Goal: Task Accomplishment & Management: Manage account settings

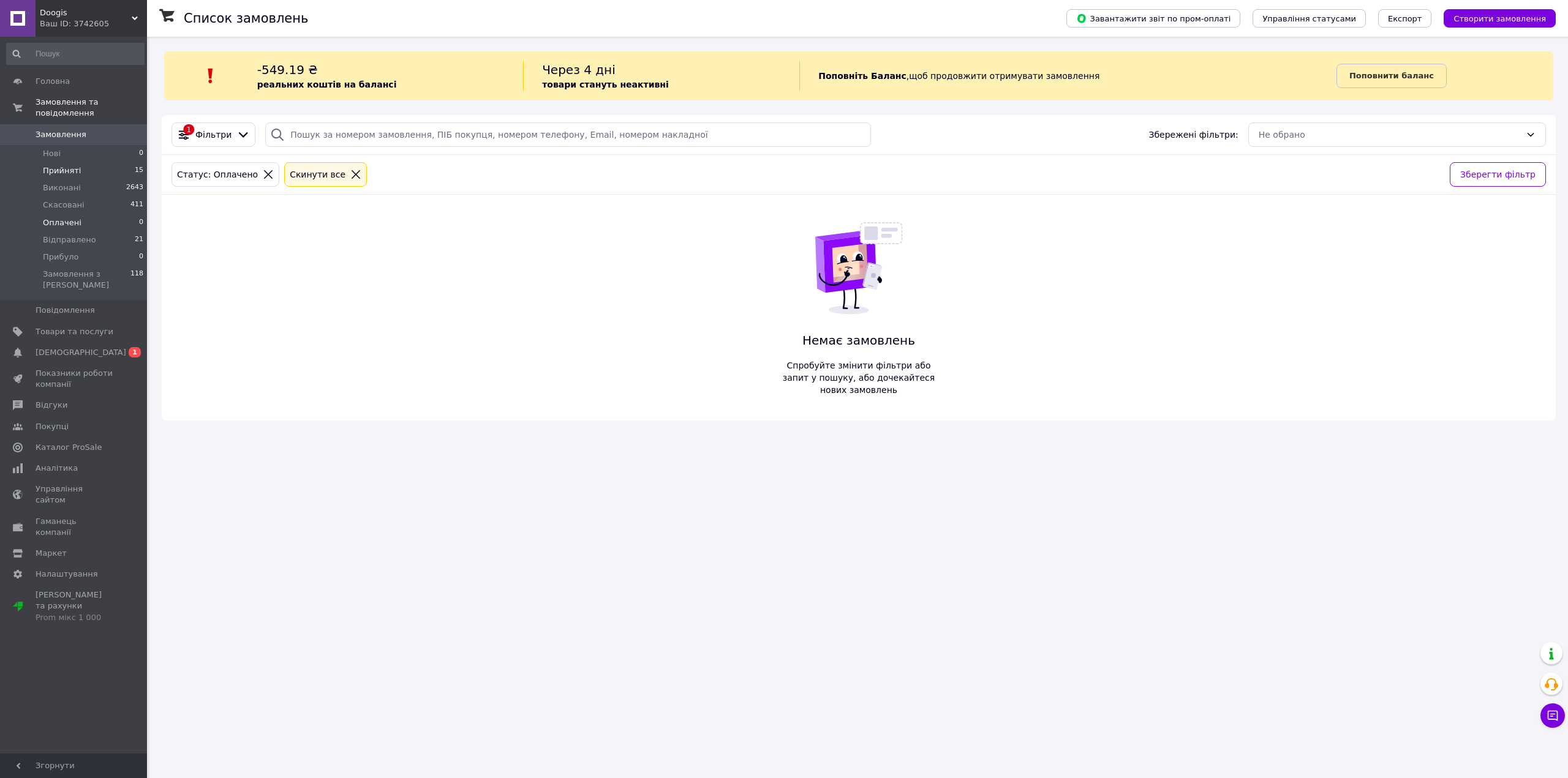
click at [99, 162] on li "Прийняті 15" at bounding box center [75, 171] width 151 height 17
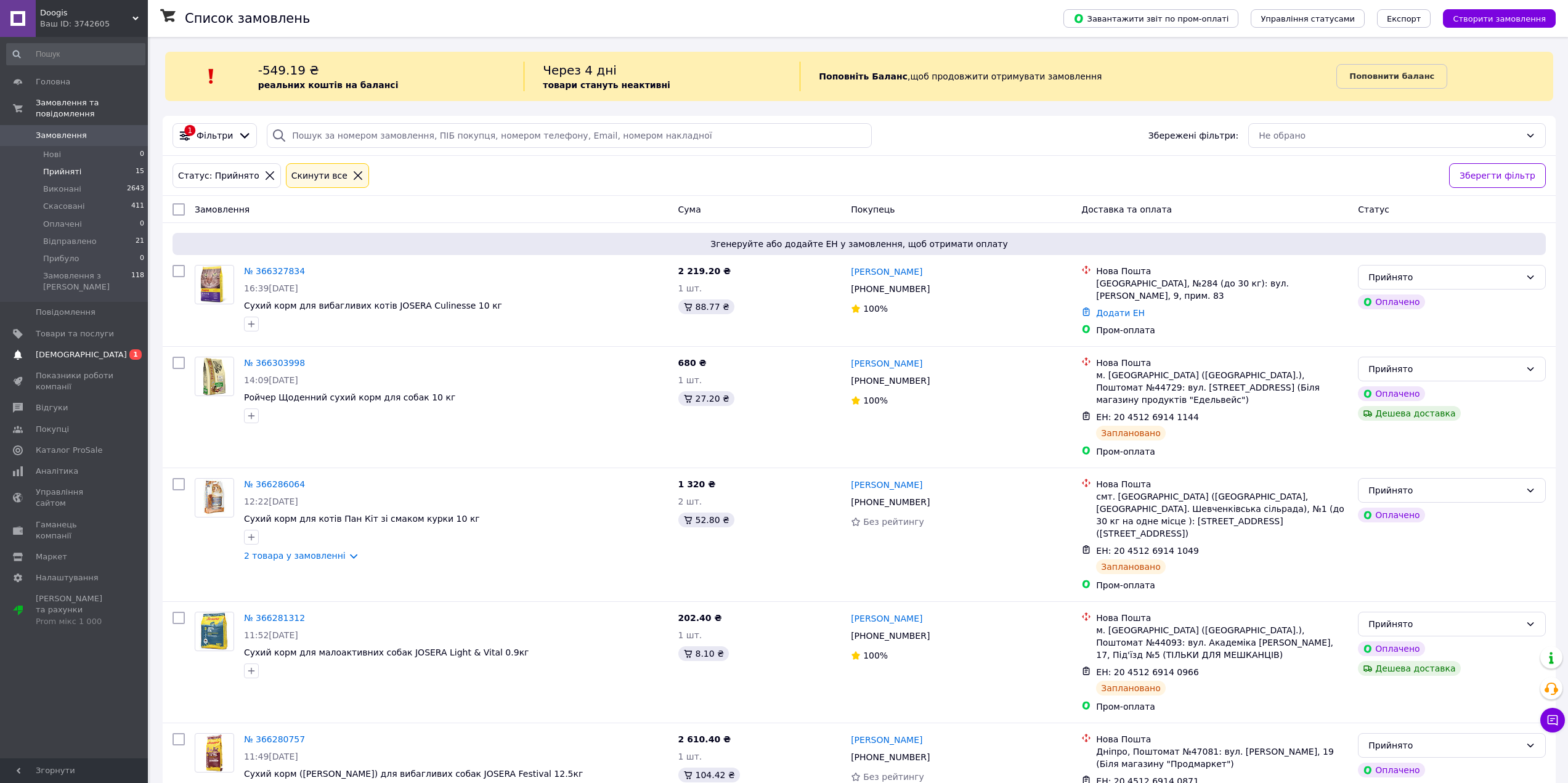
click at [100, 350] on span "[DEMOGRAPHIC_DATA]" at bounding box center [75, 355] width 78 height 11
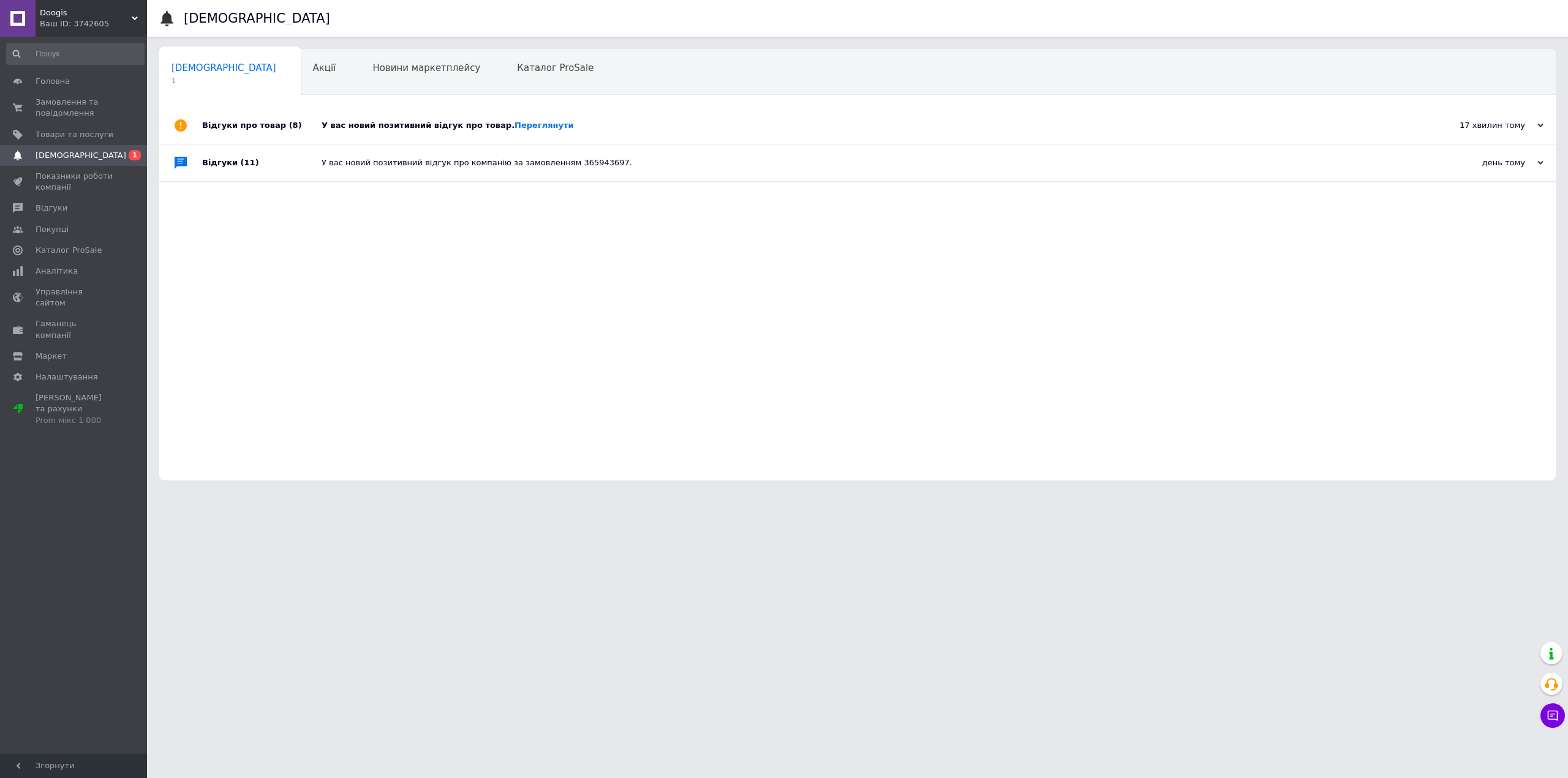
click at [575, 131] on div "У вас новий позитивний відгук про товар. Переглянути" at bounding box center [871, 126] width 1099 height 11
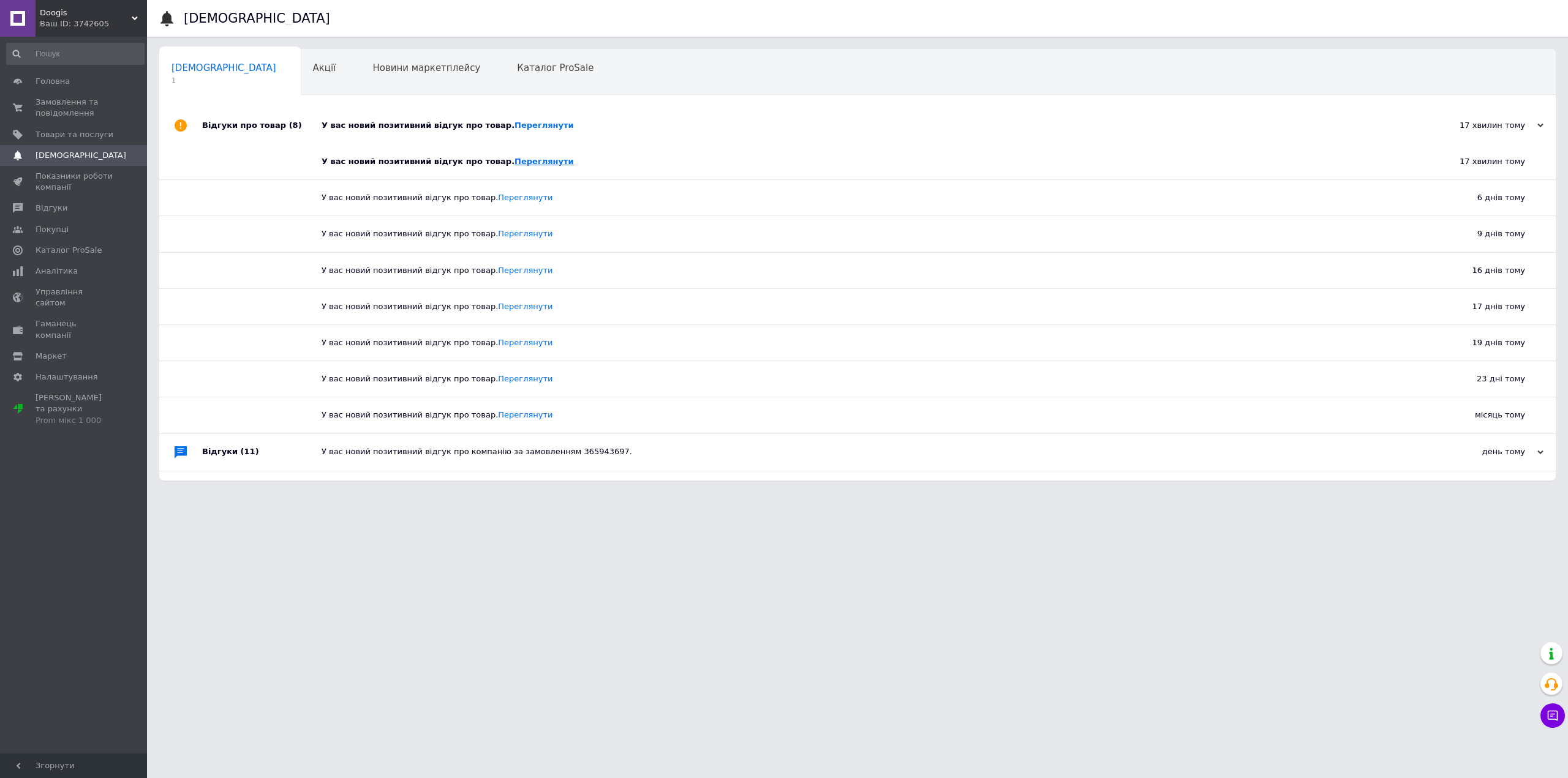
click at [515, 162] on link "Переглянути" at bounding box center [544, 161] width 59 height 9
click at [75, 107] on span "Замовлення та повідомлення" at bounding box center [74, 107] width 77 height 22
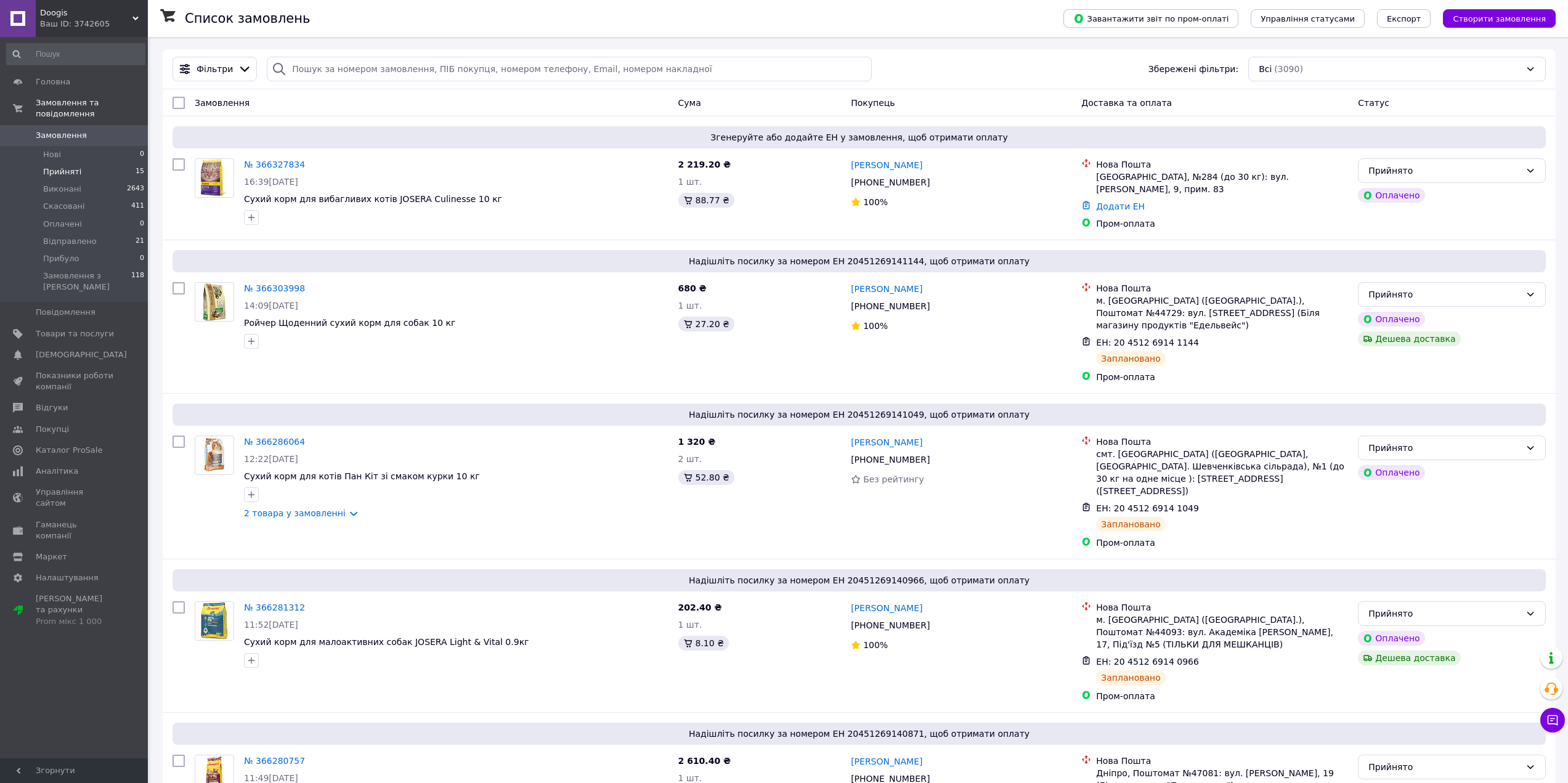
click at [99, 163] on li "Прийняті 15" at bounding box center [75, 172] width 152 height 17
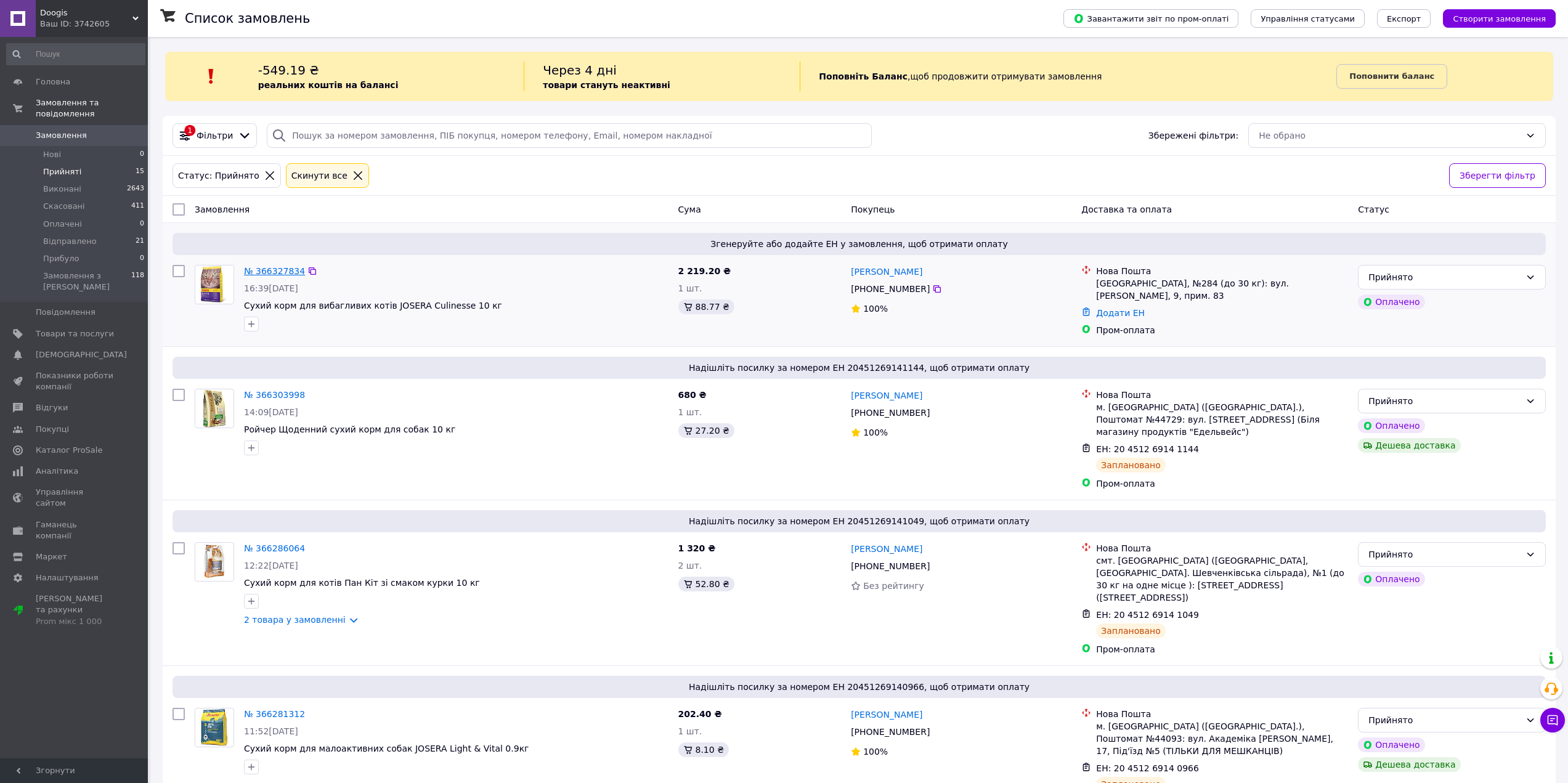
click at [277, 270] on link "№ 366327834" at bounding box center [274, 271] width 61 height 10
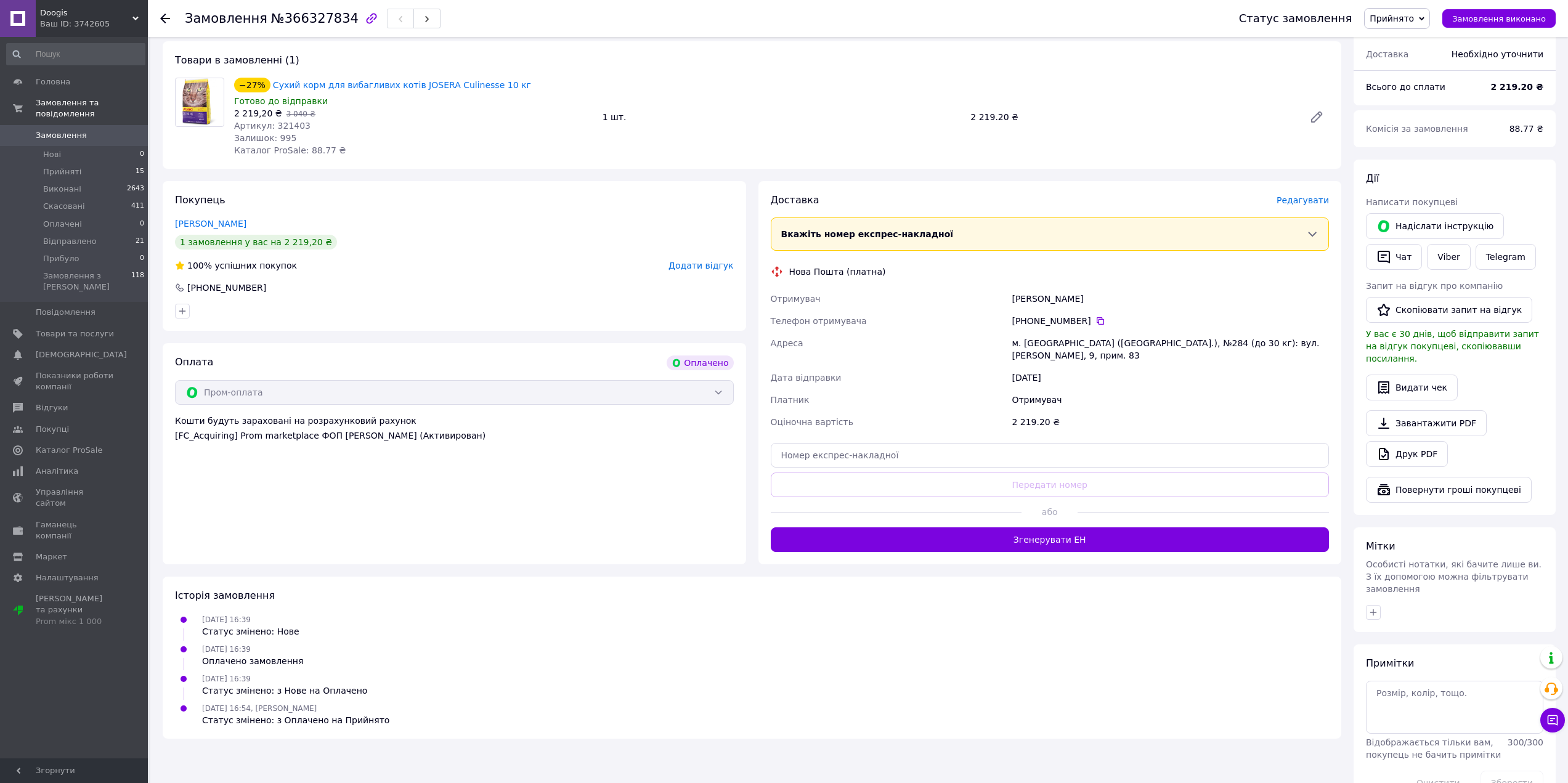
scroll to position [366, 0]
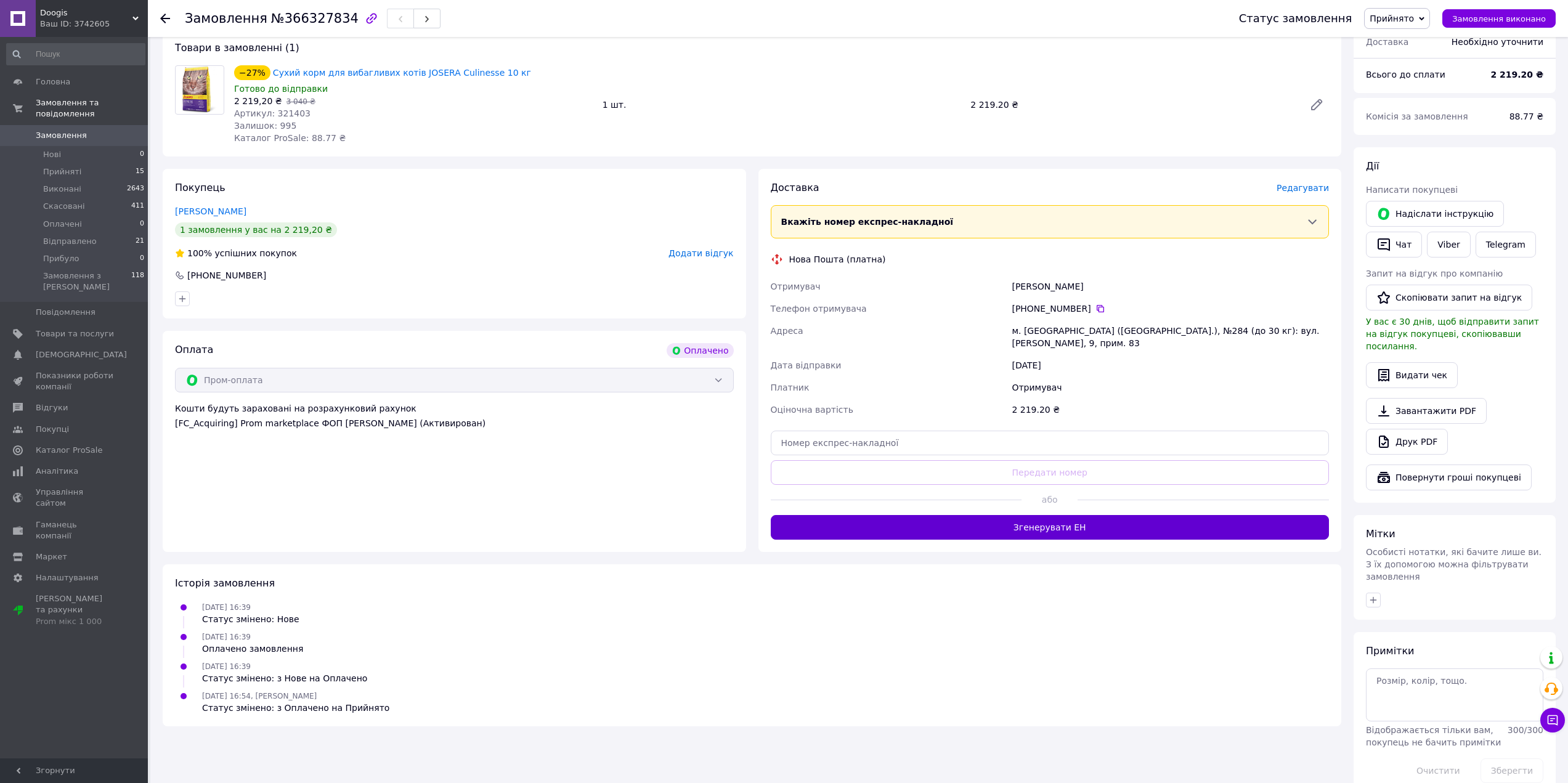
click at [1043, 515] on button "Згенерувати ЕН" at bounding box center [1050, 527] width 559 height 25
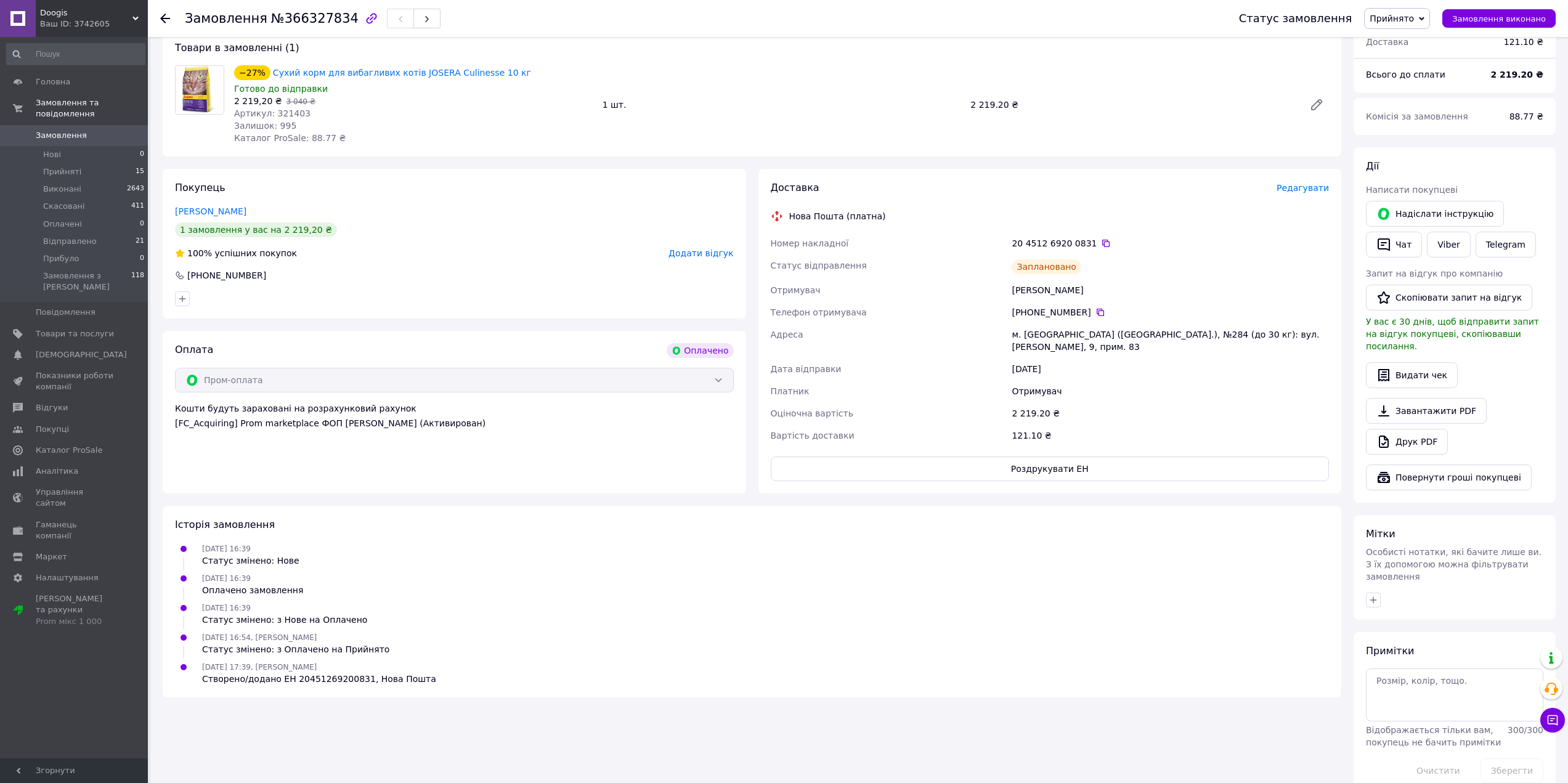
click at [166, 20] on icon at bounding box center [165, 18] width 10 height 10
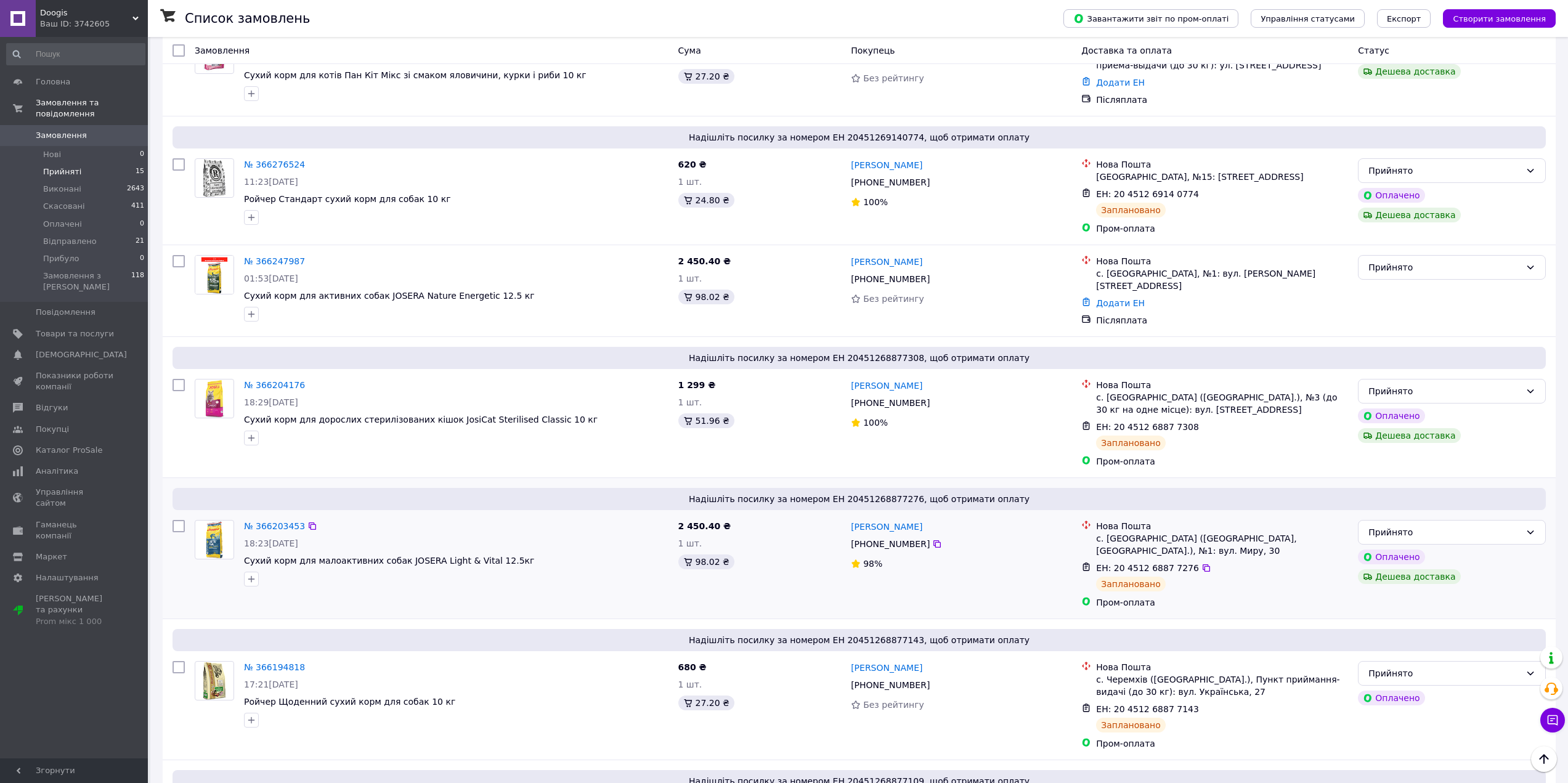
scroll to position [977, 0]
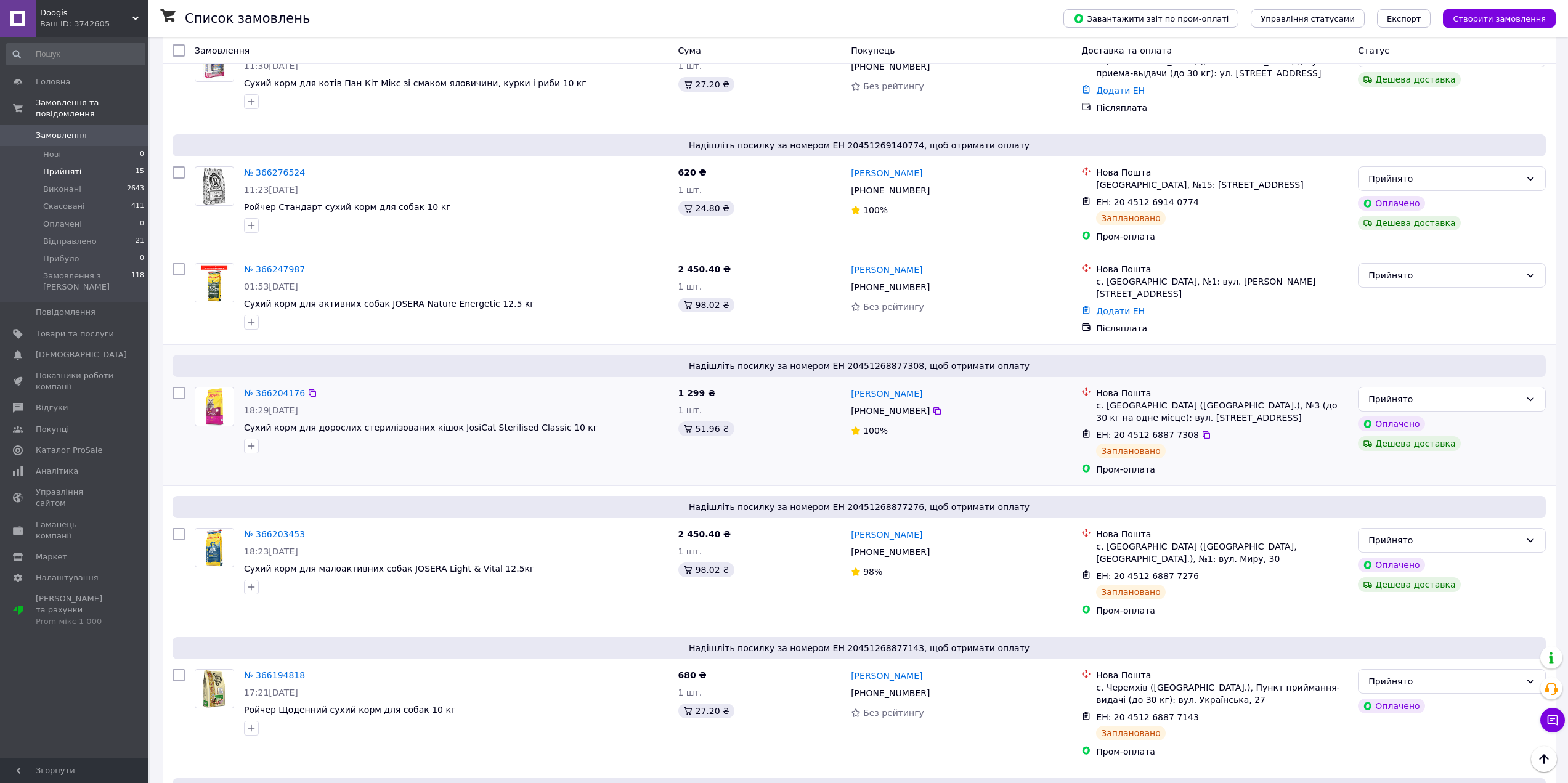
click at [277, 388] on link "№ 366204176" at bounding box center [274, 393] width 61 height 10
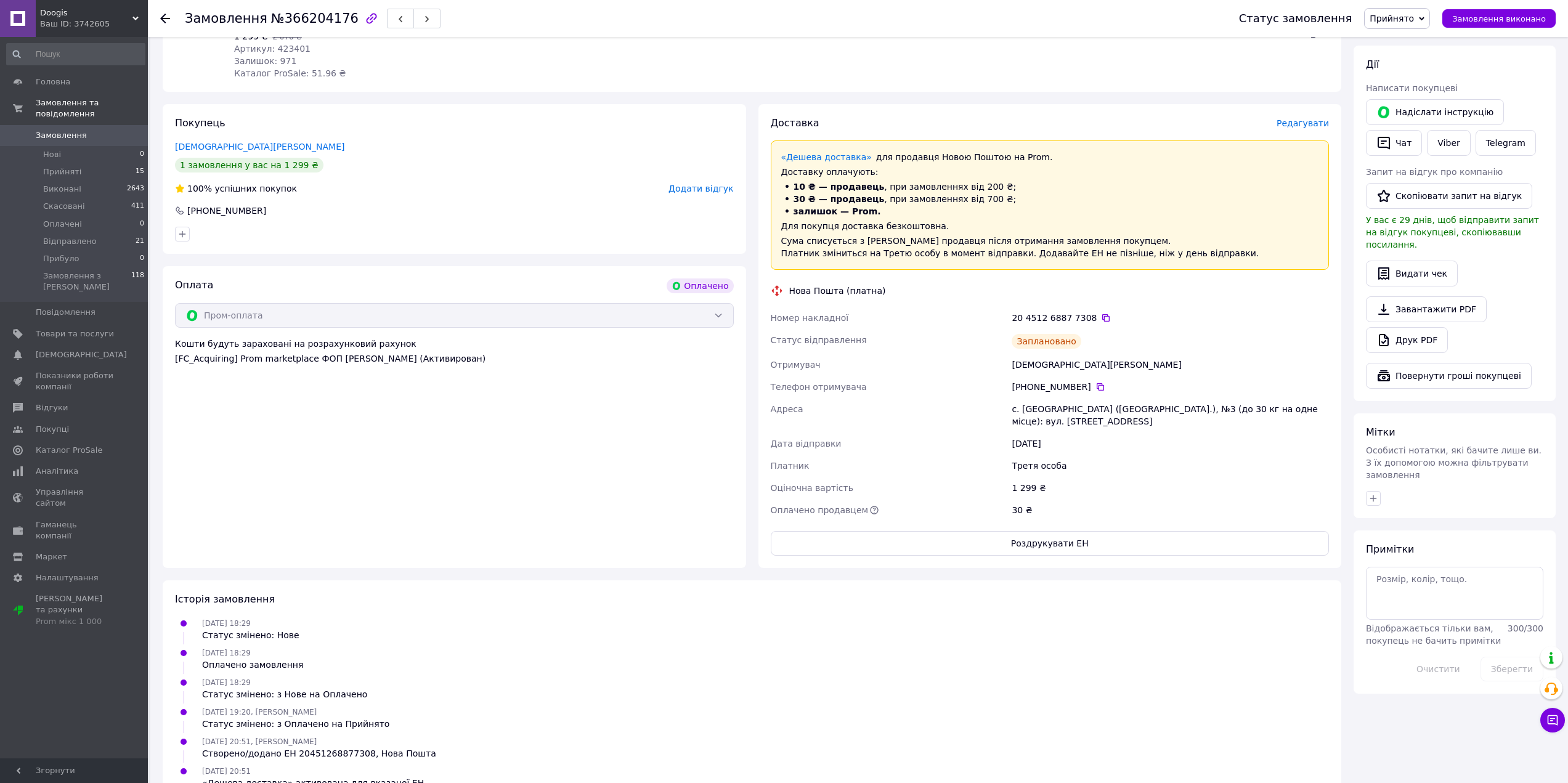
scroll to position [460, 0]
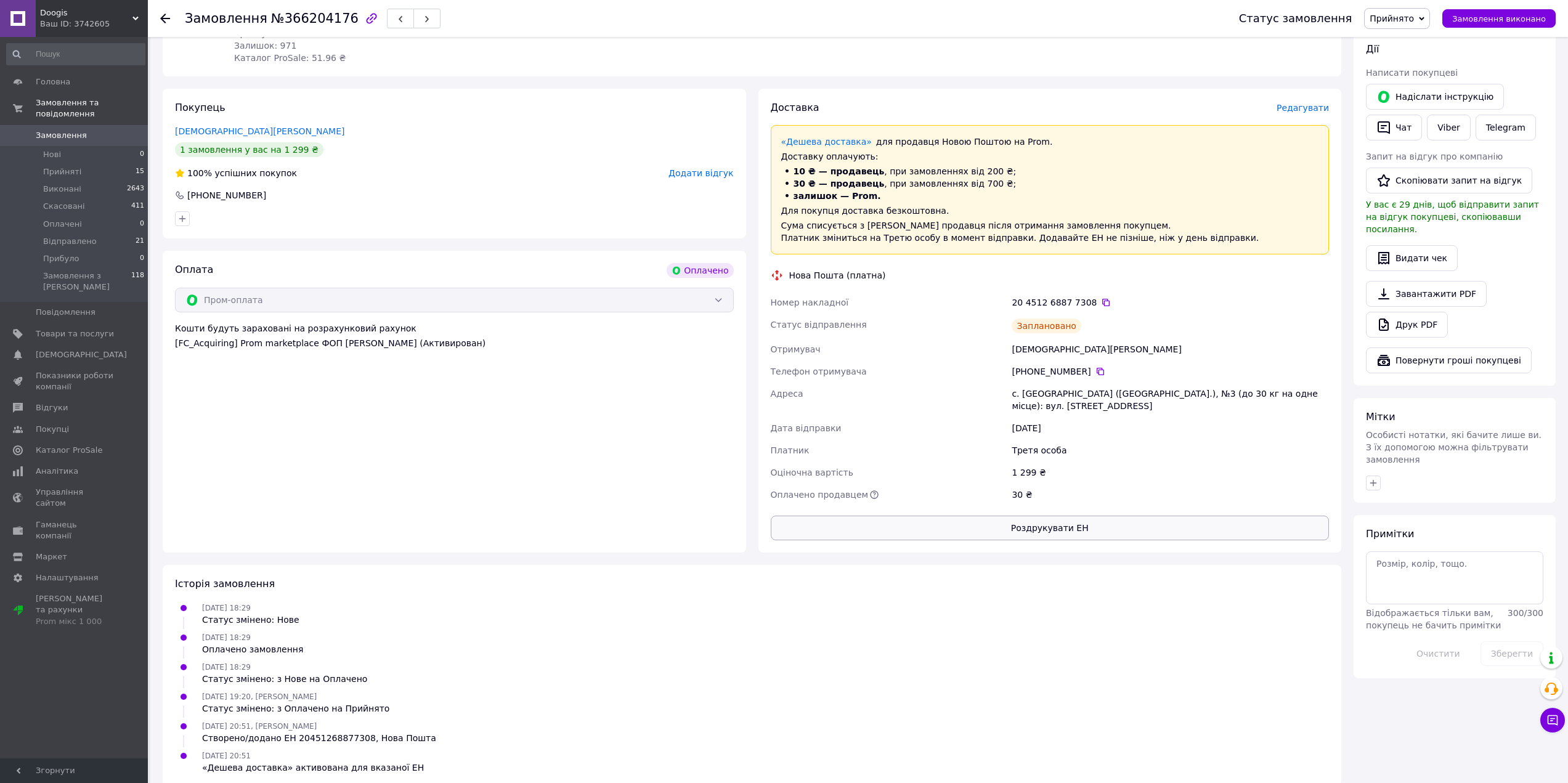
click at [1050, 516] on button "Роздрукувати ЕН" at bounding box center [1050, 528] width 559 height 25
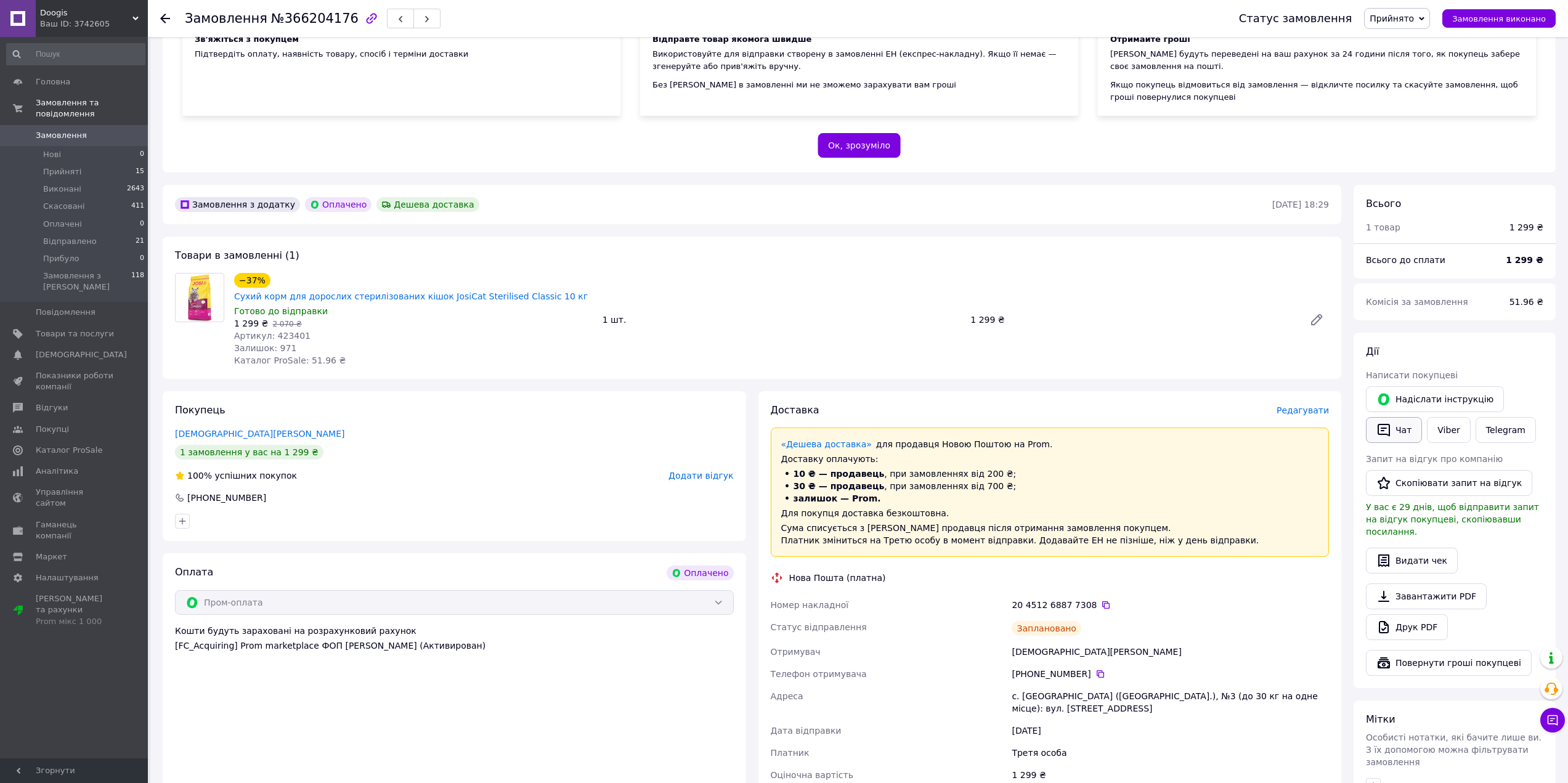
scroll to position [91, 0]
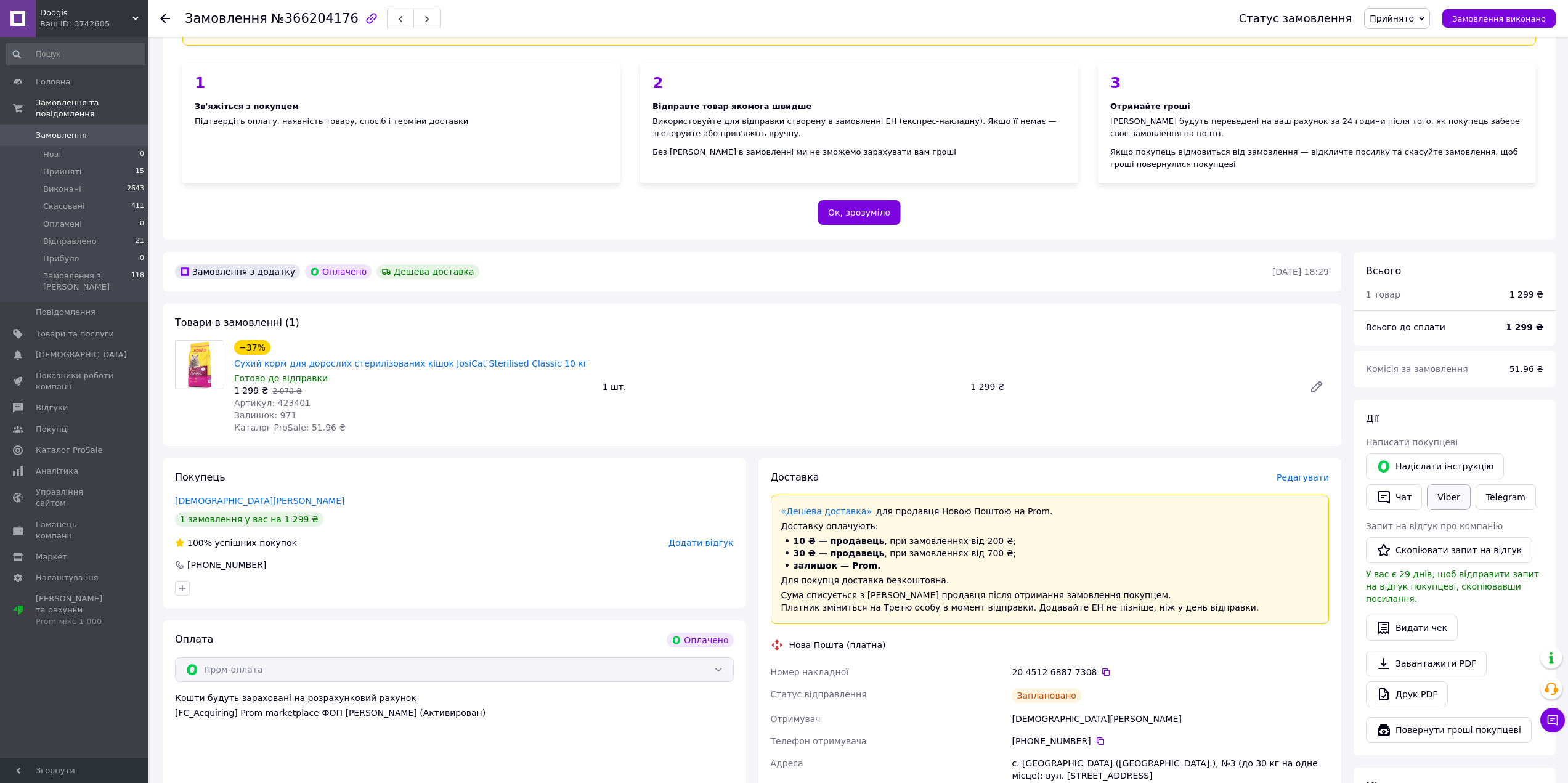
click at [1442, 498] on link "Viber" at bounding box center [1448, 497] width 43 height 26
click at [1407, 493] on button "Чат" at bounding box center [1394, 497] width 56 height 26
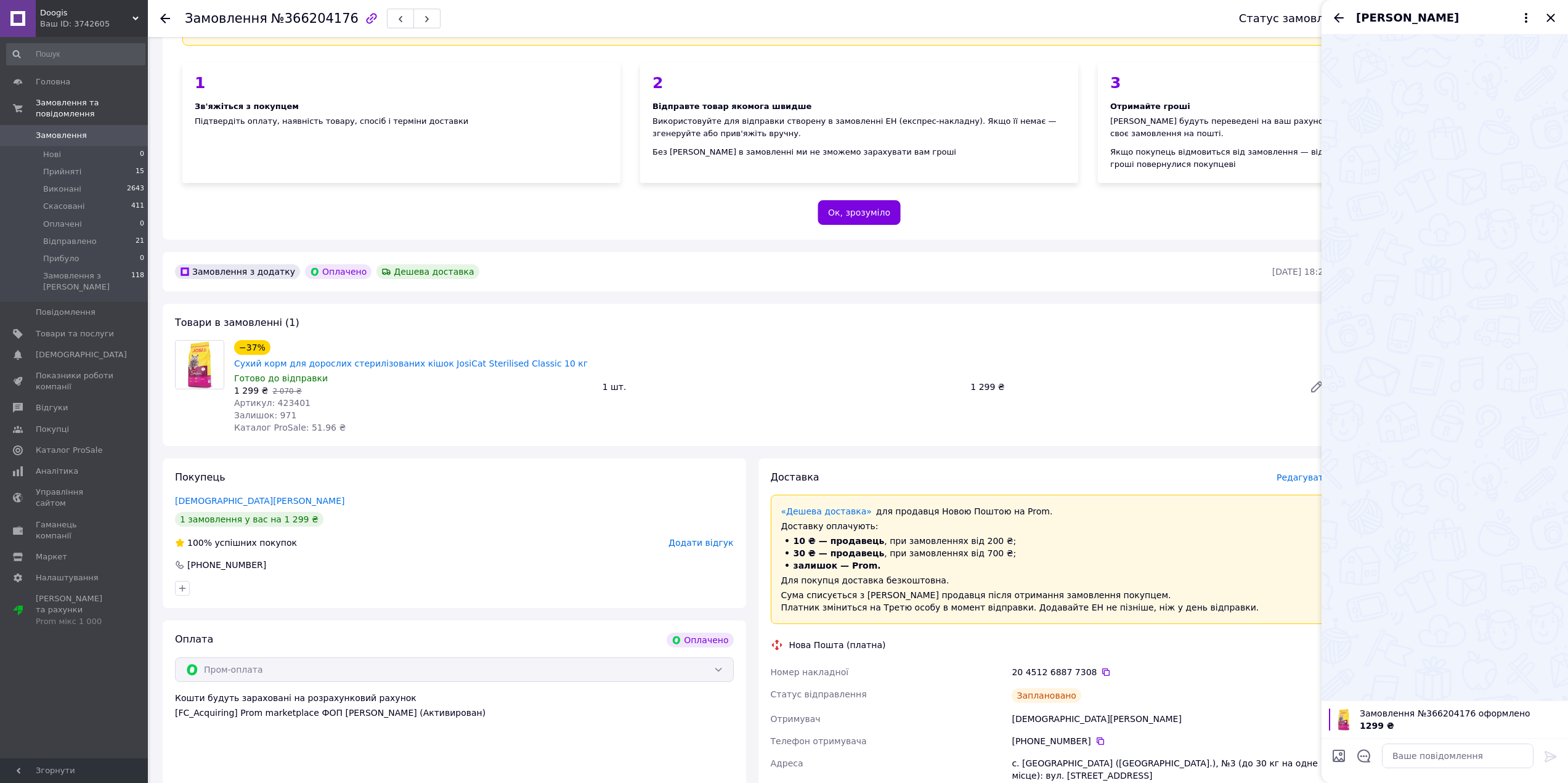
drag, startPoint x: 1547, startPoint y: 17, endPoint x: 1540, endPoint y: 26, distance: 11.4
click at [1547, 17] on icon "Закрити" at bounding box center [1551, 17] width 15 height 15
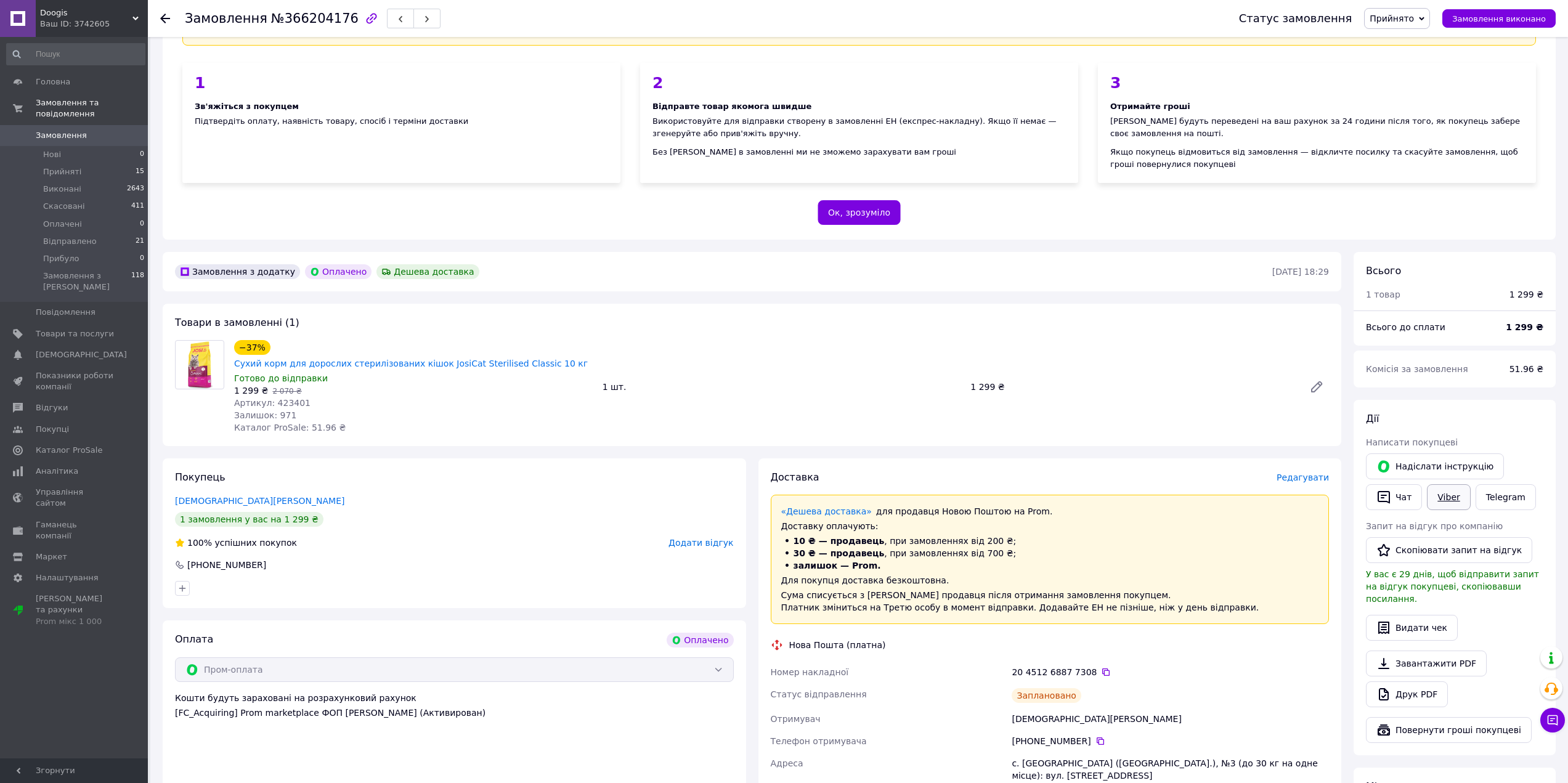
click at [1440, 501] on link "Viber" at bounding box center [1448, 497] width 43 height 26
drag, startPoint x: 337, startPoint y: 21, endPoint x: 266, endPoint y: 19, distance: 71.0
click at [271, 19] on span "№366204176" at bounding box center [315, 18] width 87 height 15
copy span "№366204176"
click at [269, 27] on div "Замовлення №366204176" at bounding box center [313, 18] width 256 height 21
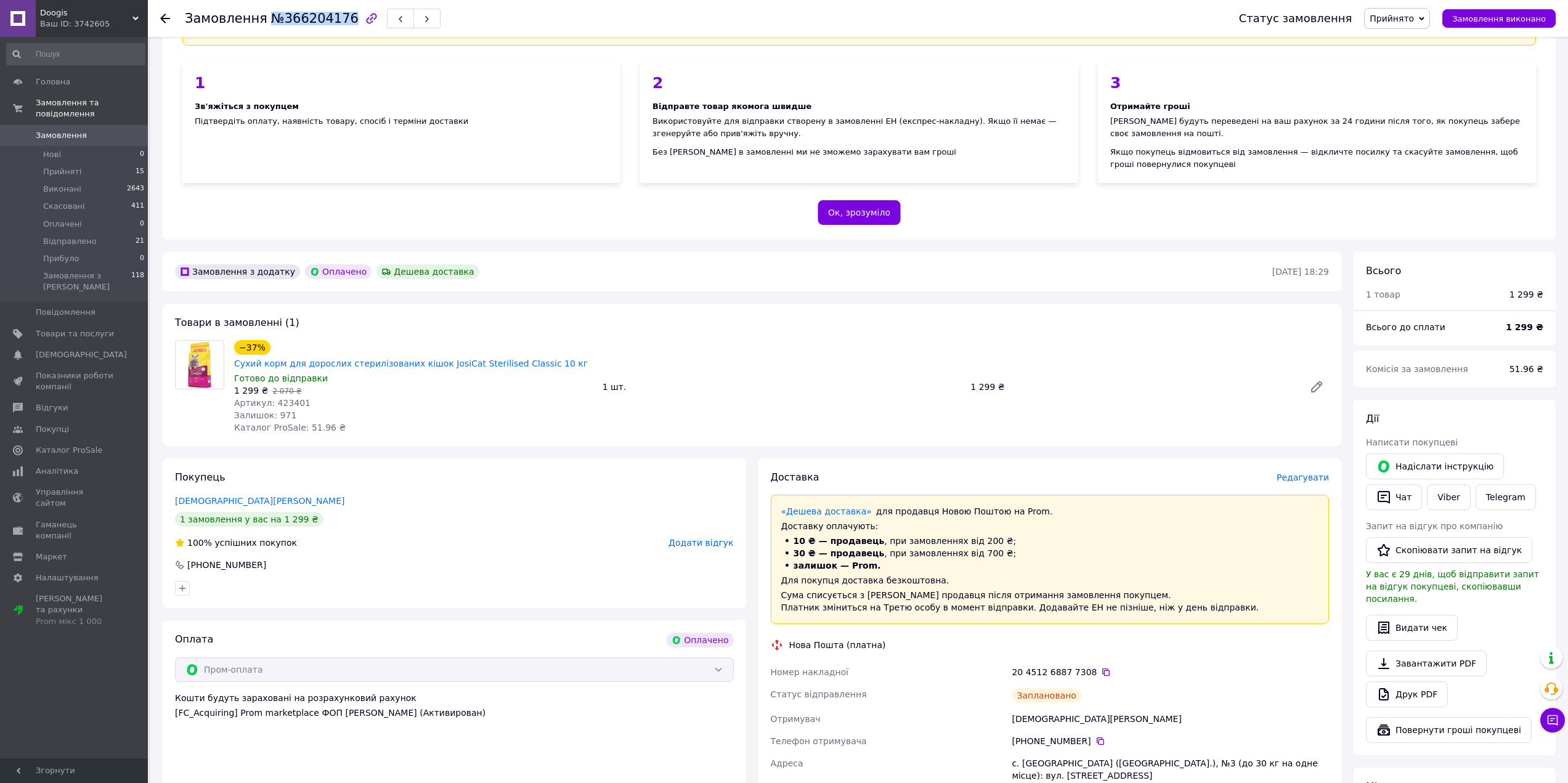
drag, startPoint x: 261, startPoint y: 17, endPoint x: 337, endPoint y: 21, distance: 76.1
click at [337, 21] on span "№366204176" at bounding box center [315, 18] width 87 height 15
copy span "№366204176"
click at [163, 15] on icon at bounding box center [165, 18] width 10 height 10
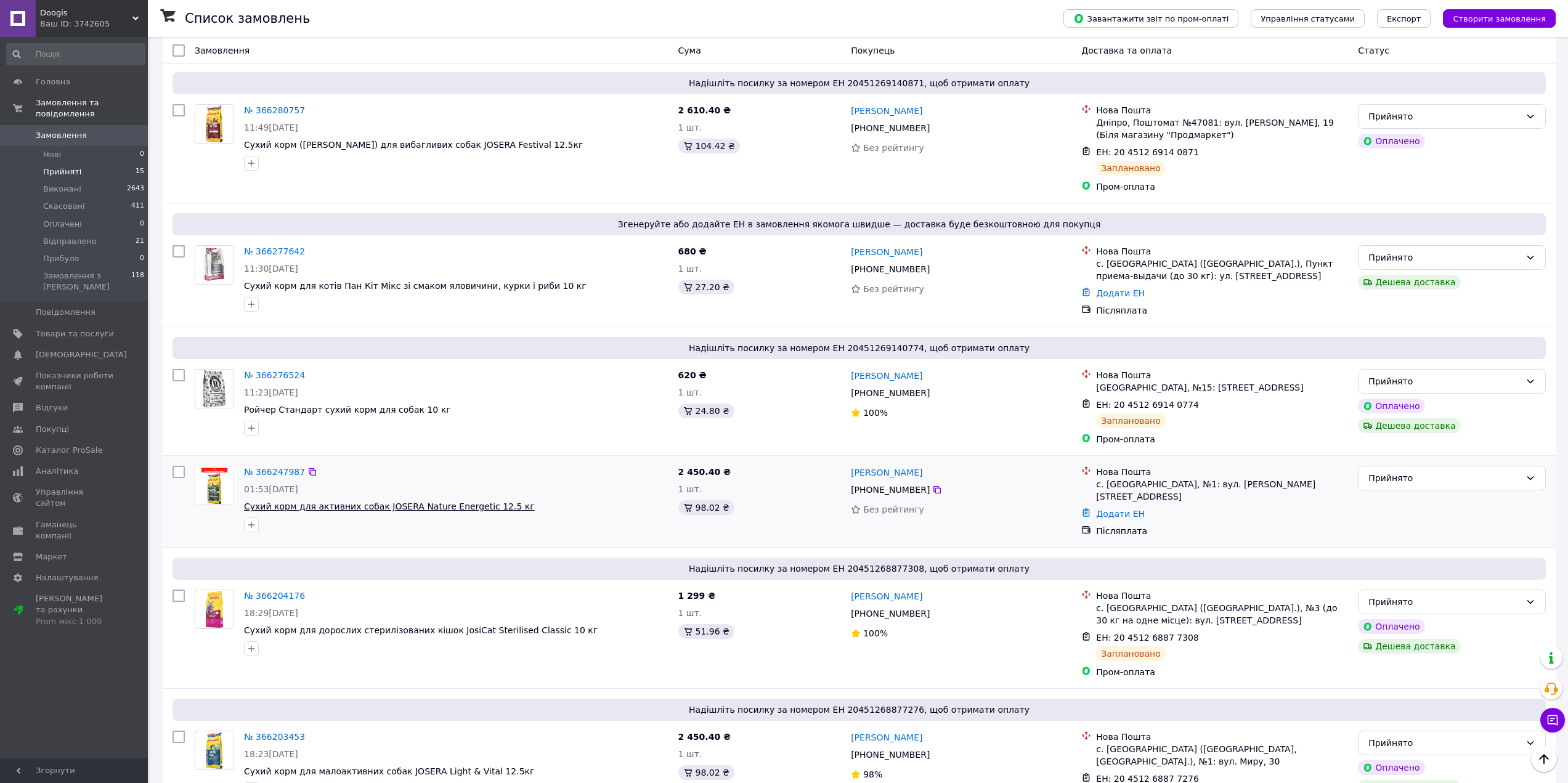
scroll to position [924, 0]
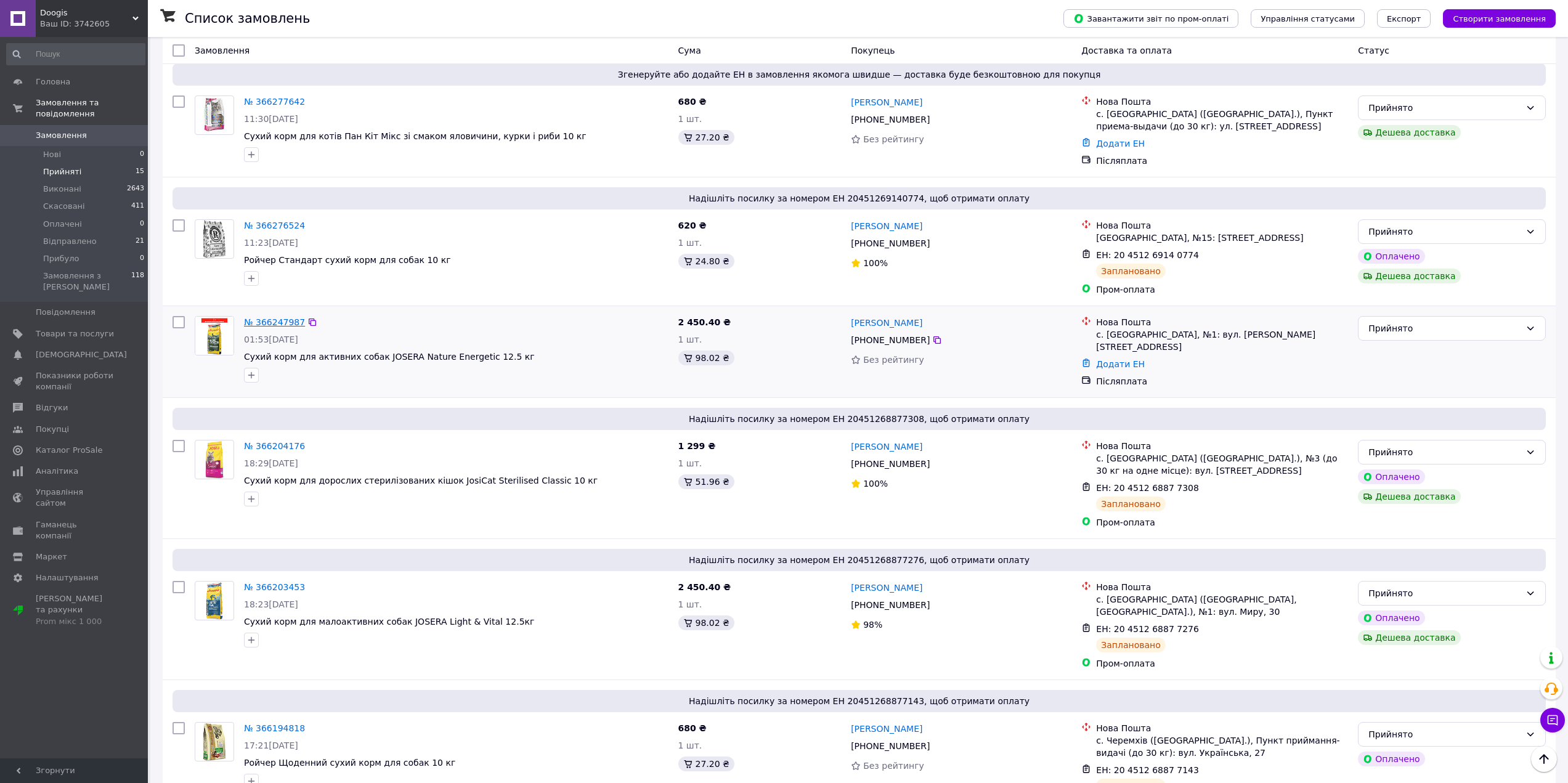
click at [269, 317] on link "№ 366247987" at bounding box center [274, 322] width 61 height 10
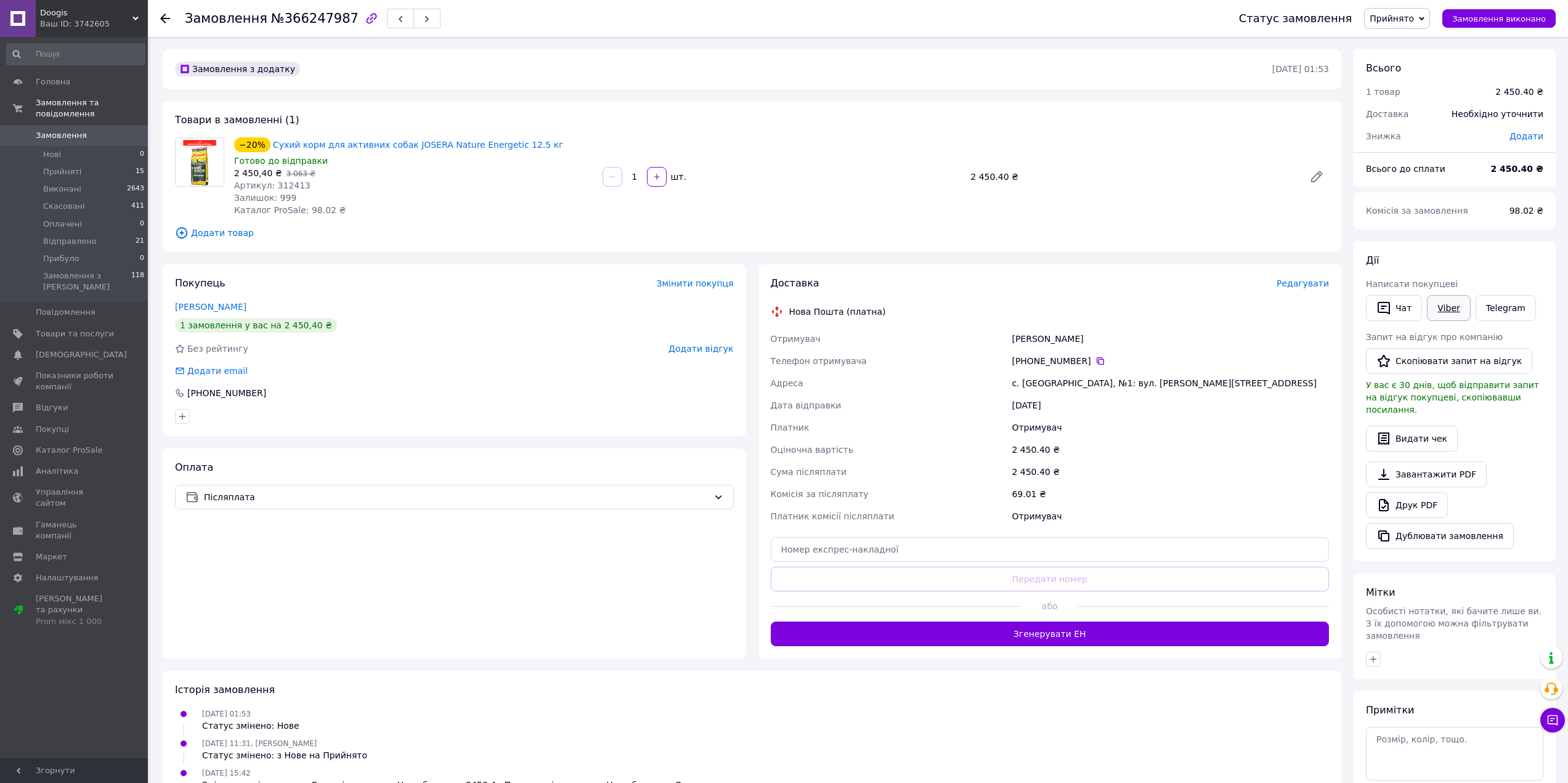
click at [1446, 315] on link "Viber" at bounding box center [1448, 308] width 43 height 26
drag, startPoint x: 261, startPoint y: 17, endPoint x: 335, endPoint y: 20, distance: 74.1
click at [335, 20] on span "№366247987" at bounding box center [315, 18] width 87 height 15
copy span "№366247987"
click at [161, 16] on icon at bounding box center [165, 18] width 10 height 10
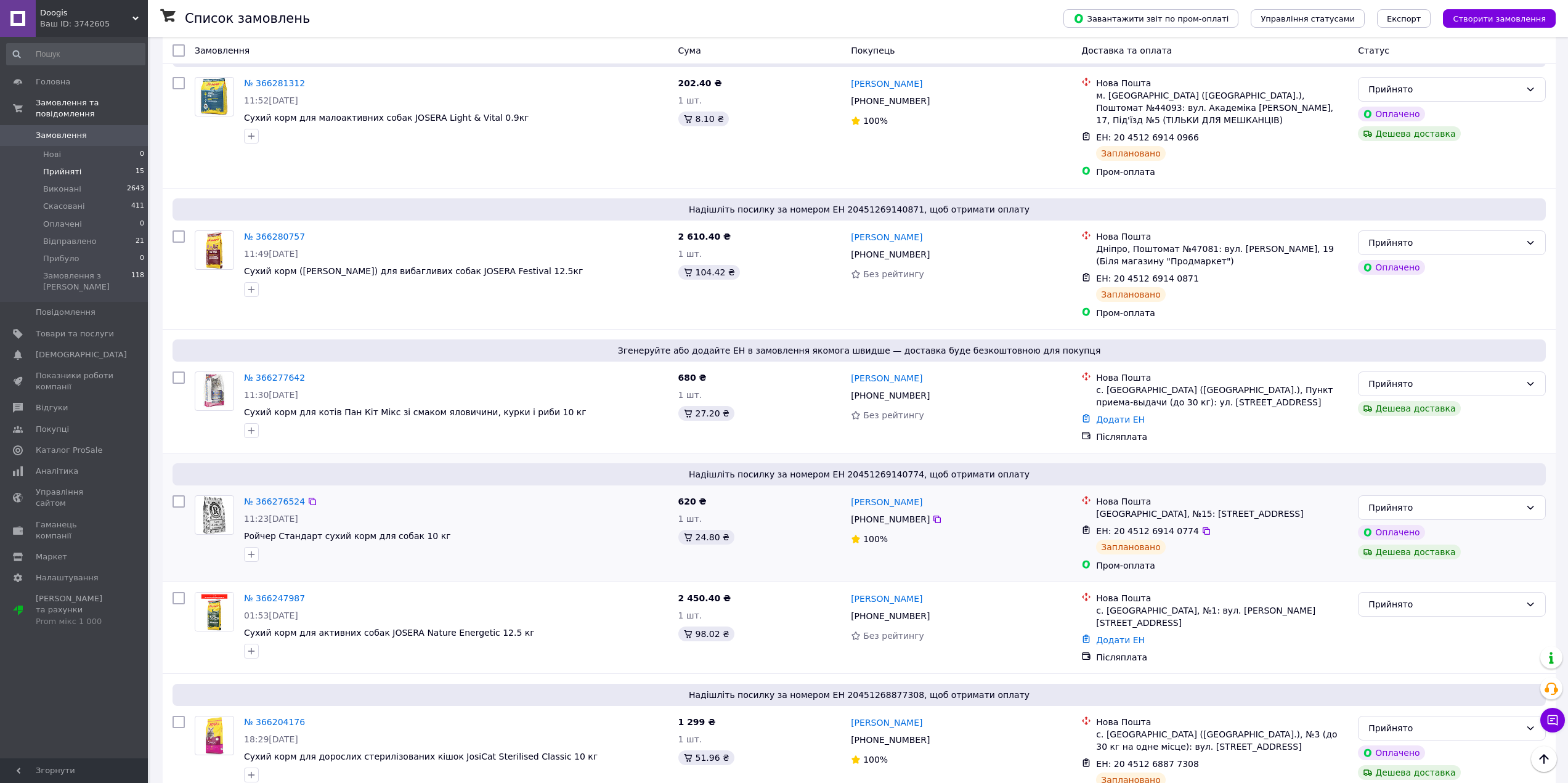
scroll to position [678, 0]
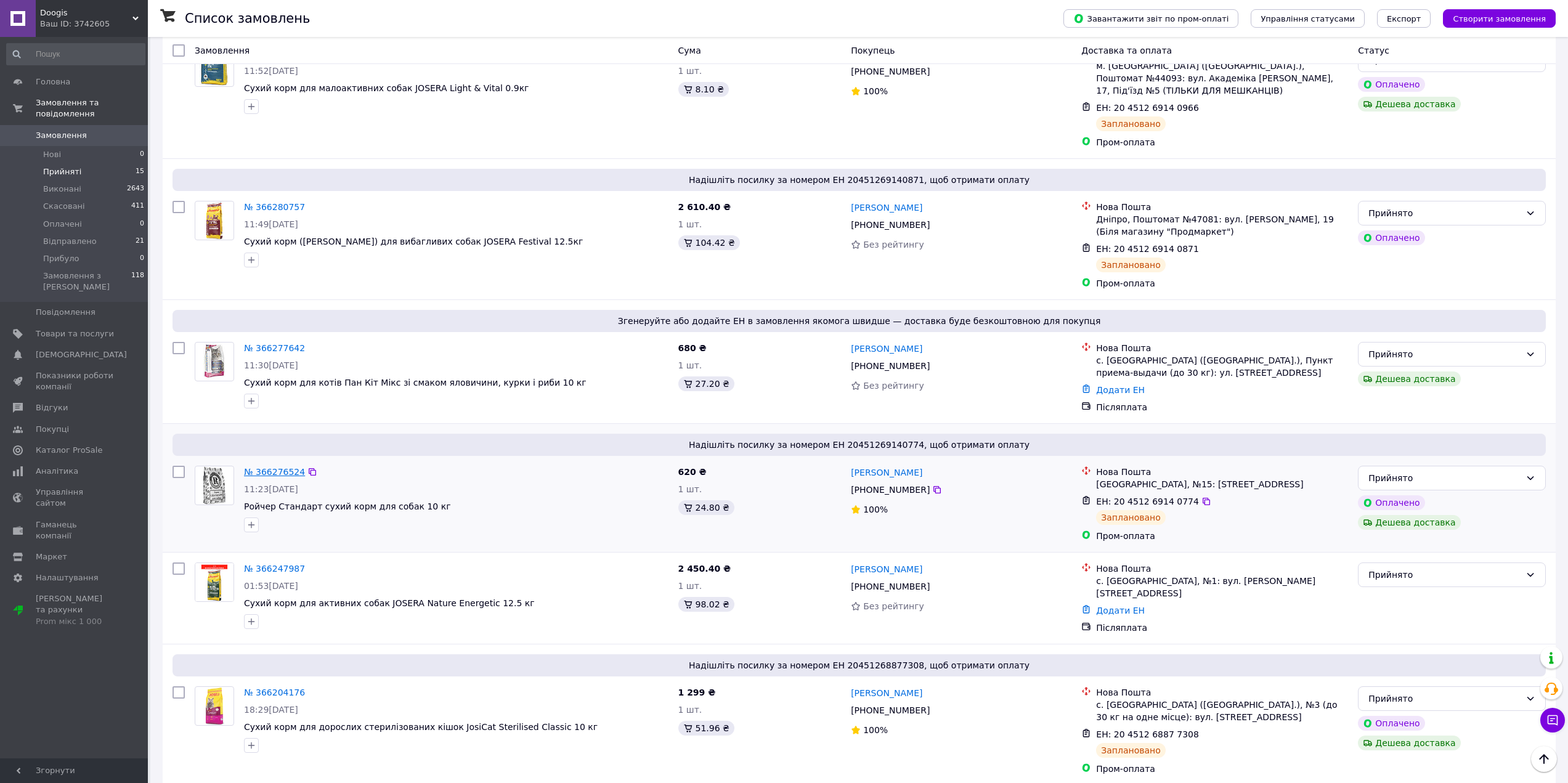
click at [268, 467] on link "№ 366276524" at bounding box center [274, 472] width 61 height 10
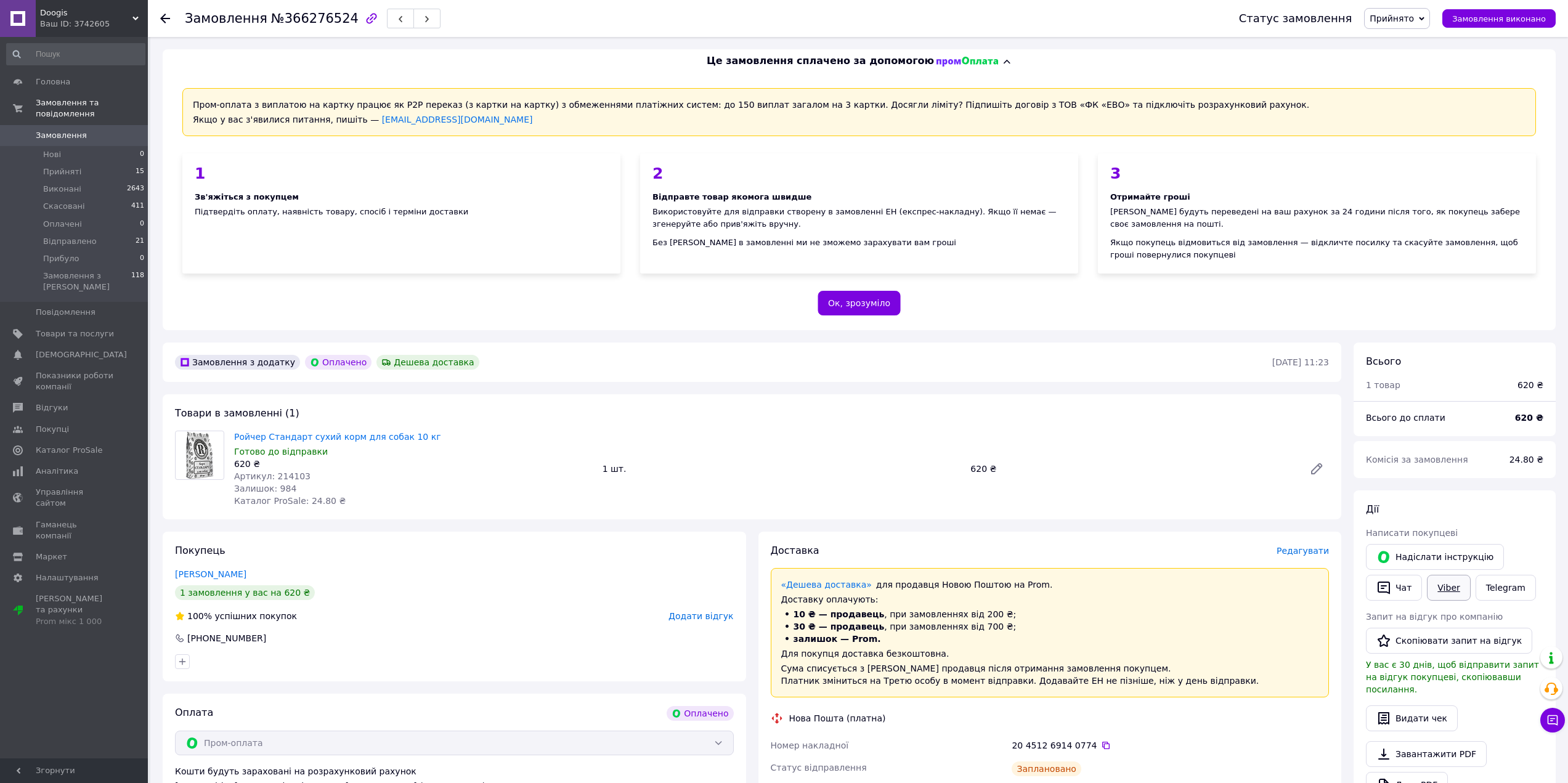
click at [1450, 588] on link "Viber" at bounding box center [1448, 587] width 43 height 26
drag, startPoint x: 262, startPoint y: 15, endPoint x: 335, endPoint y: 20, distance: 73.2
click at [335, 20] on span "№366276524" at bounding box center [315, 18] width 87 height 15
copy span "№366276524"
click at [165, 11] on div at bounding box center [172, 18] width 25 height 37
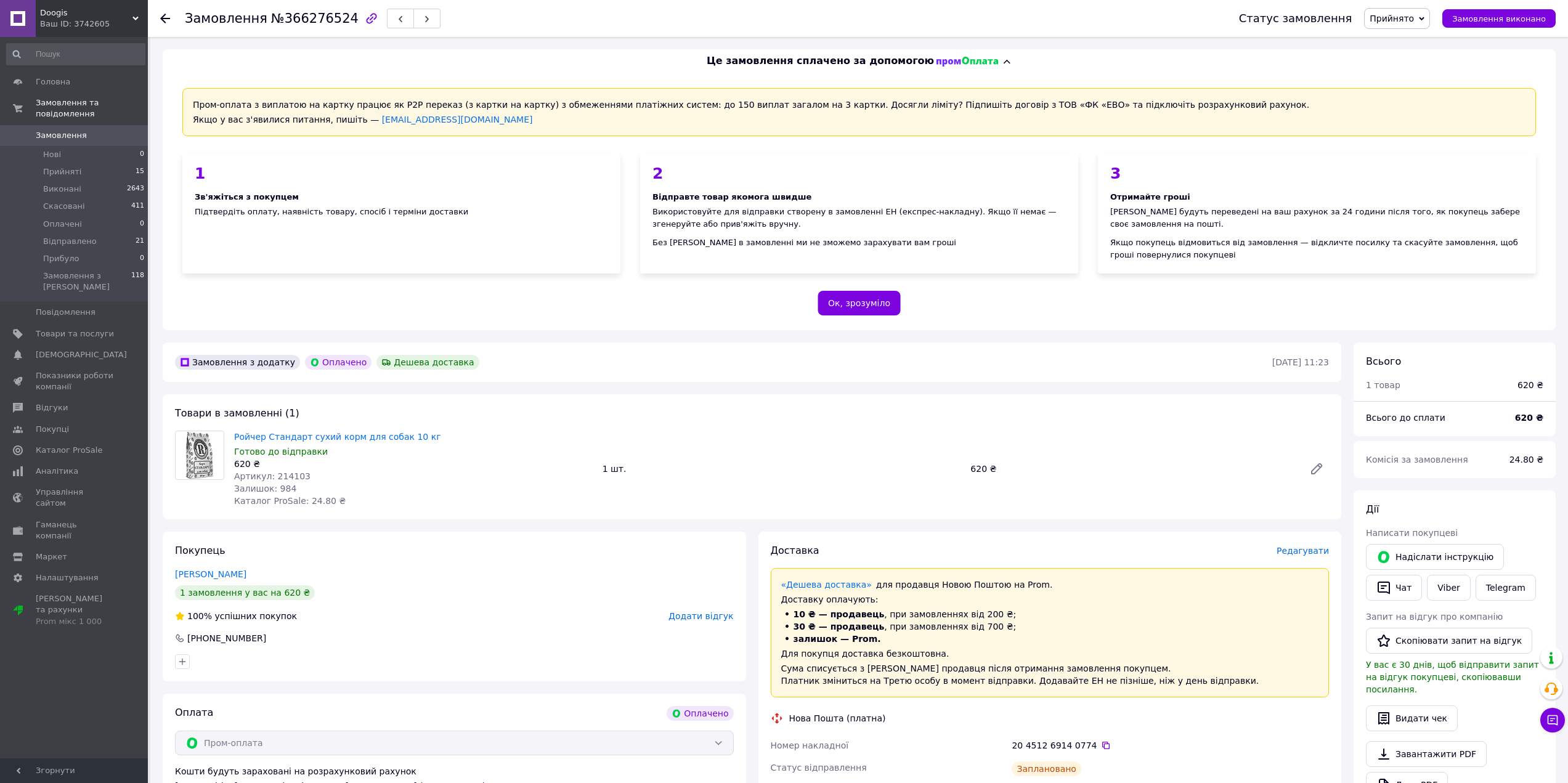
click at [167, 23] on div at bounding box center [165, 19] width 10 height 13
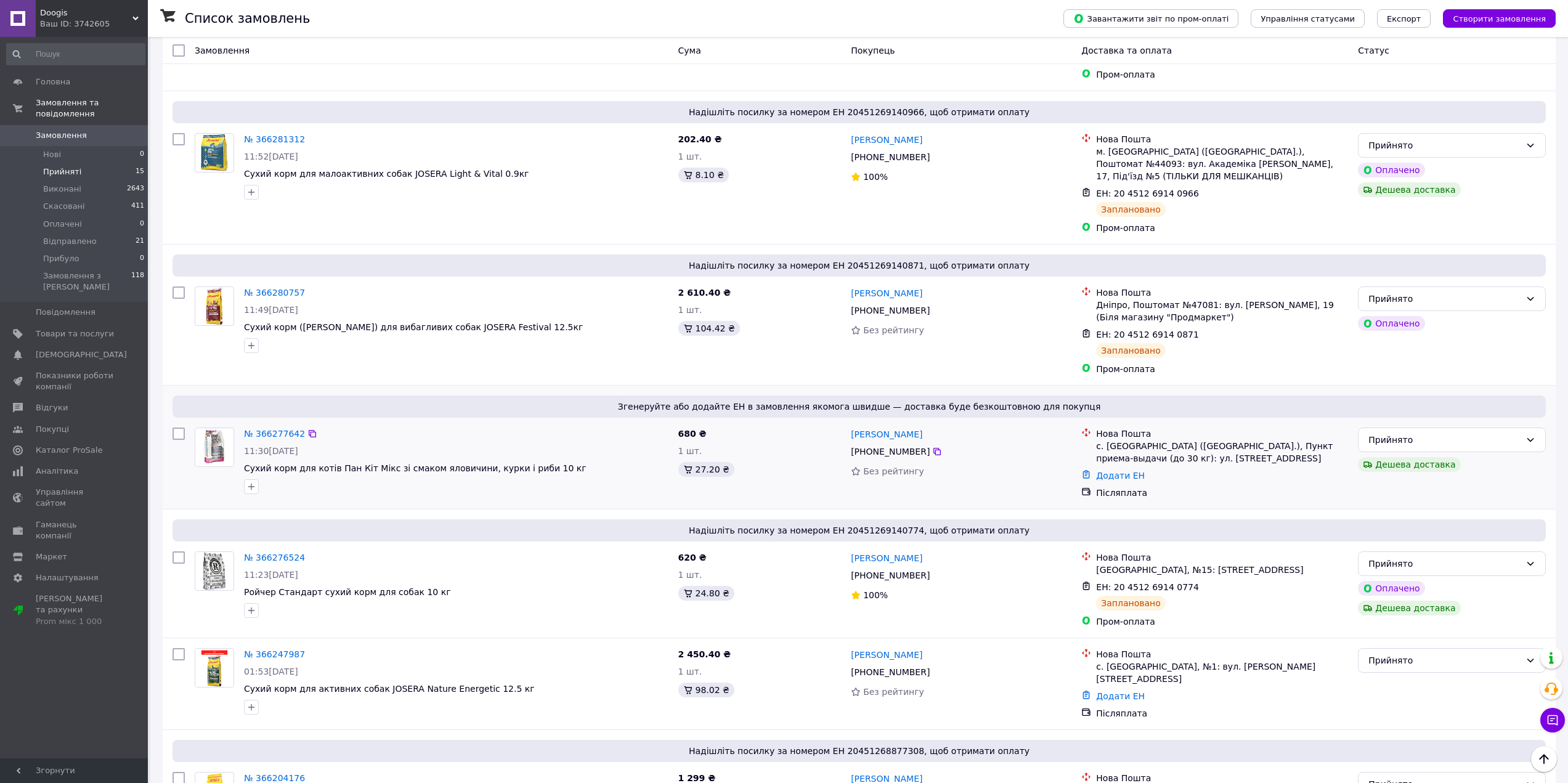
scroll to position [683, 0]
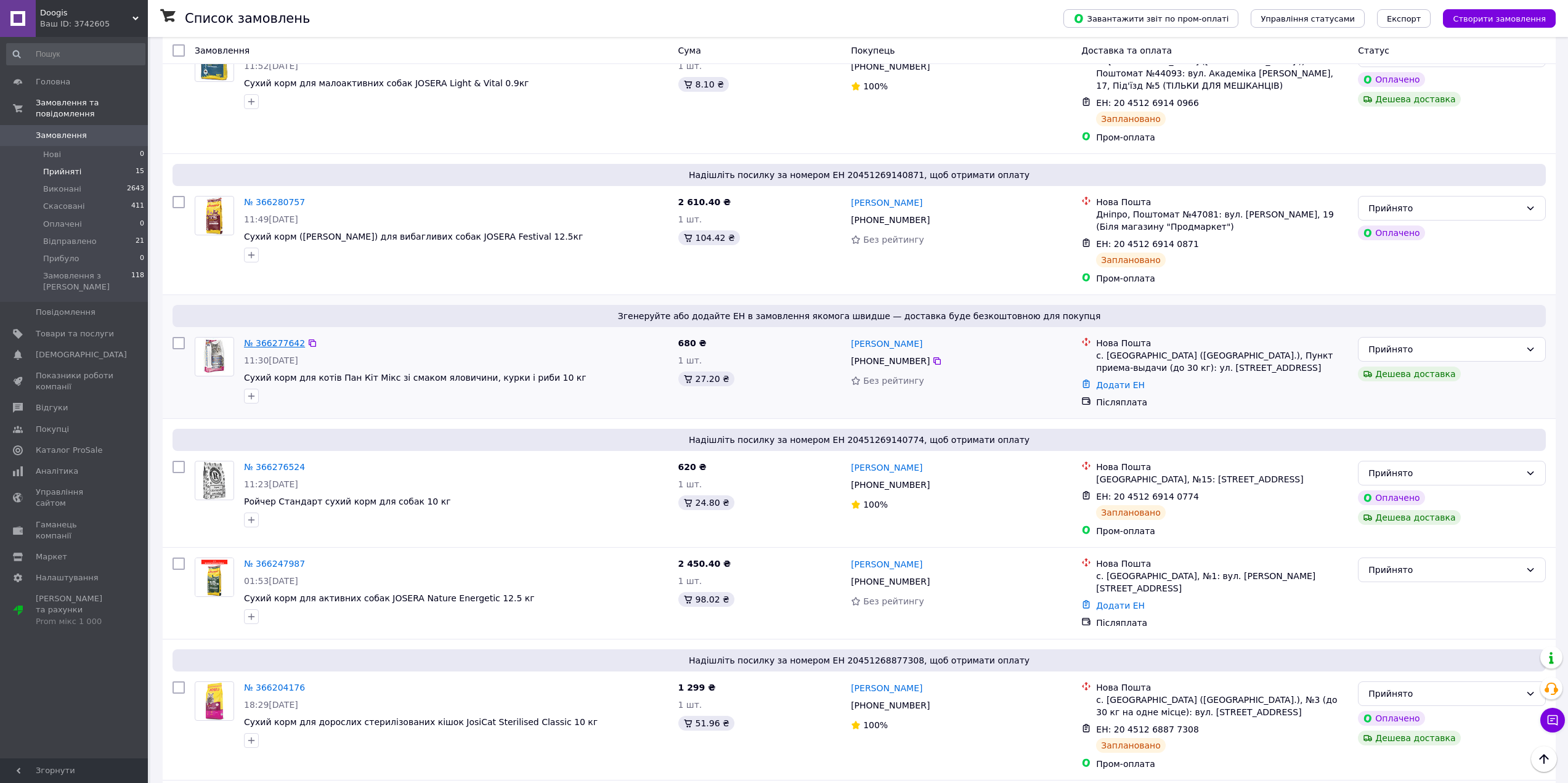
click at [286, 339] on link "№ 366277642" at bounding box center [274, 343] width 61 height 10
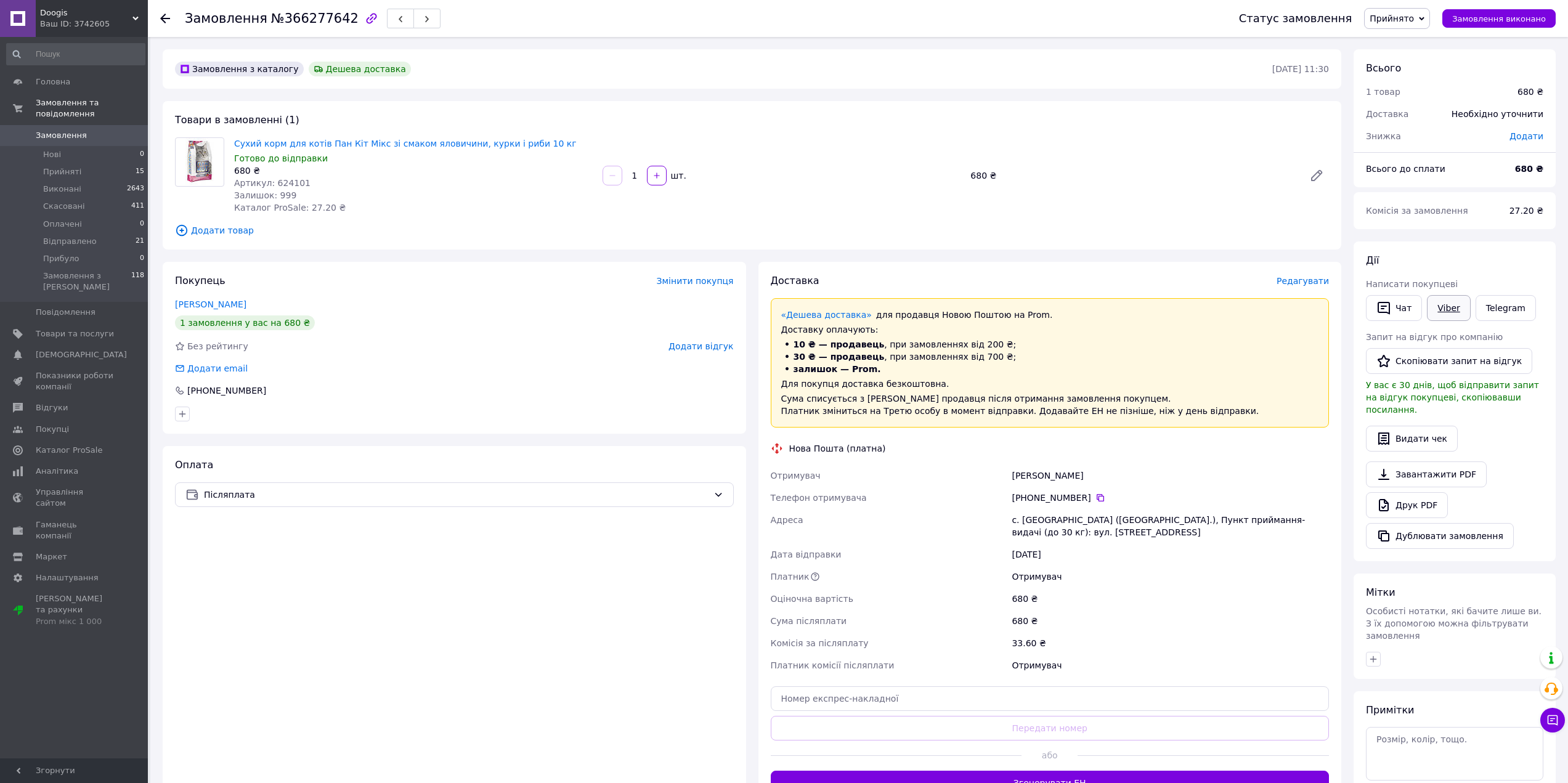
click at [1438, 312] on link "Viber" at bounding box center [1448, 308] width 43 height 26
click at [165, 21] on icon at bounding box center [165, 18] width 10 height 10
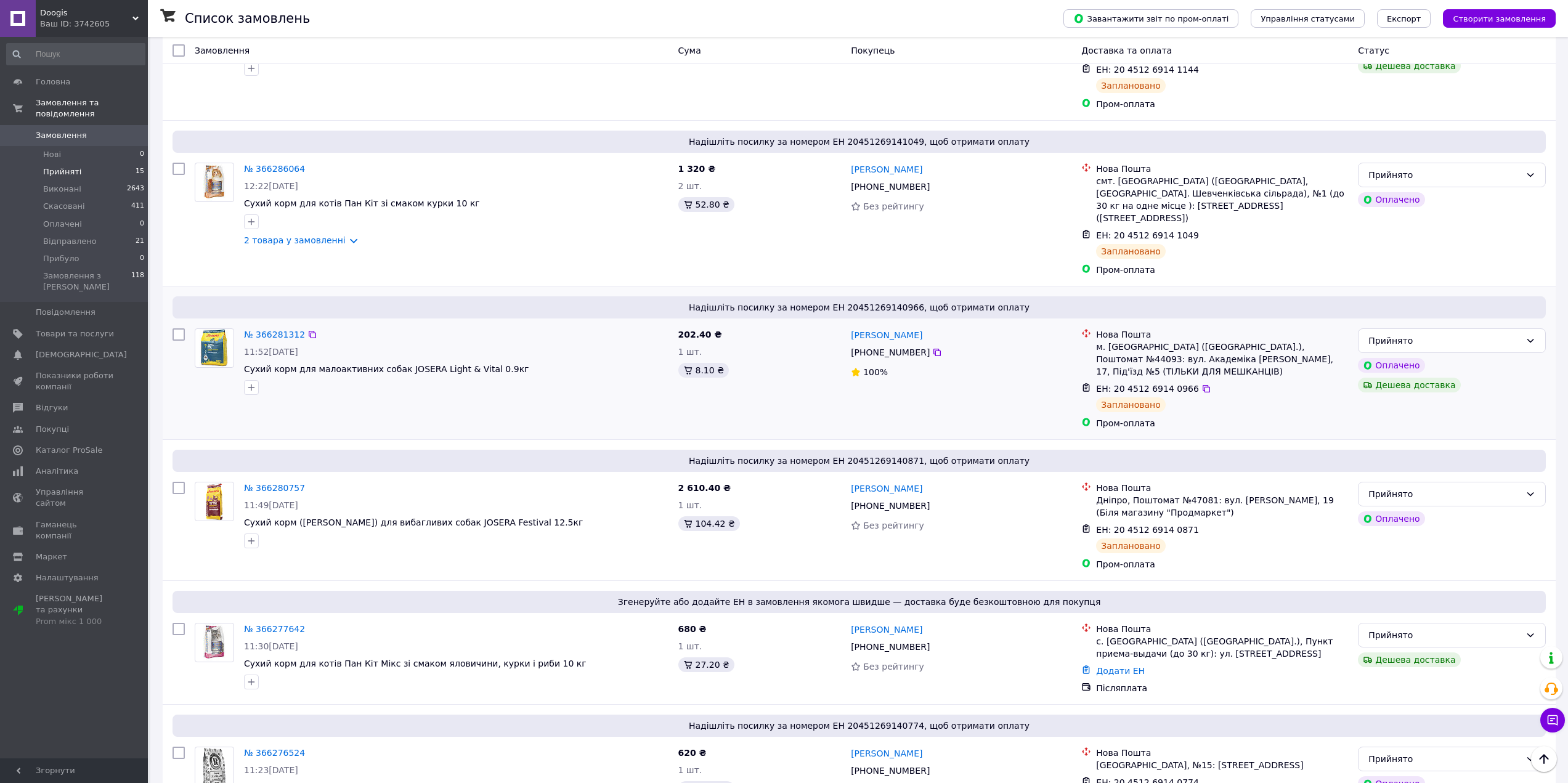
scroll to position [432, 0]
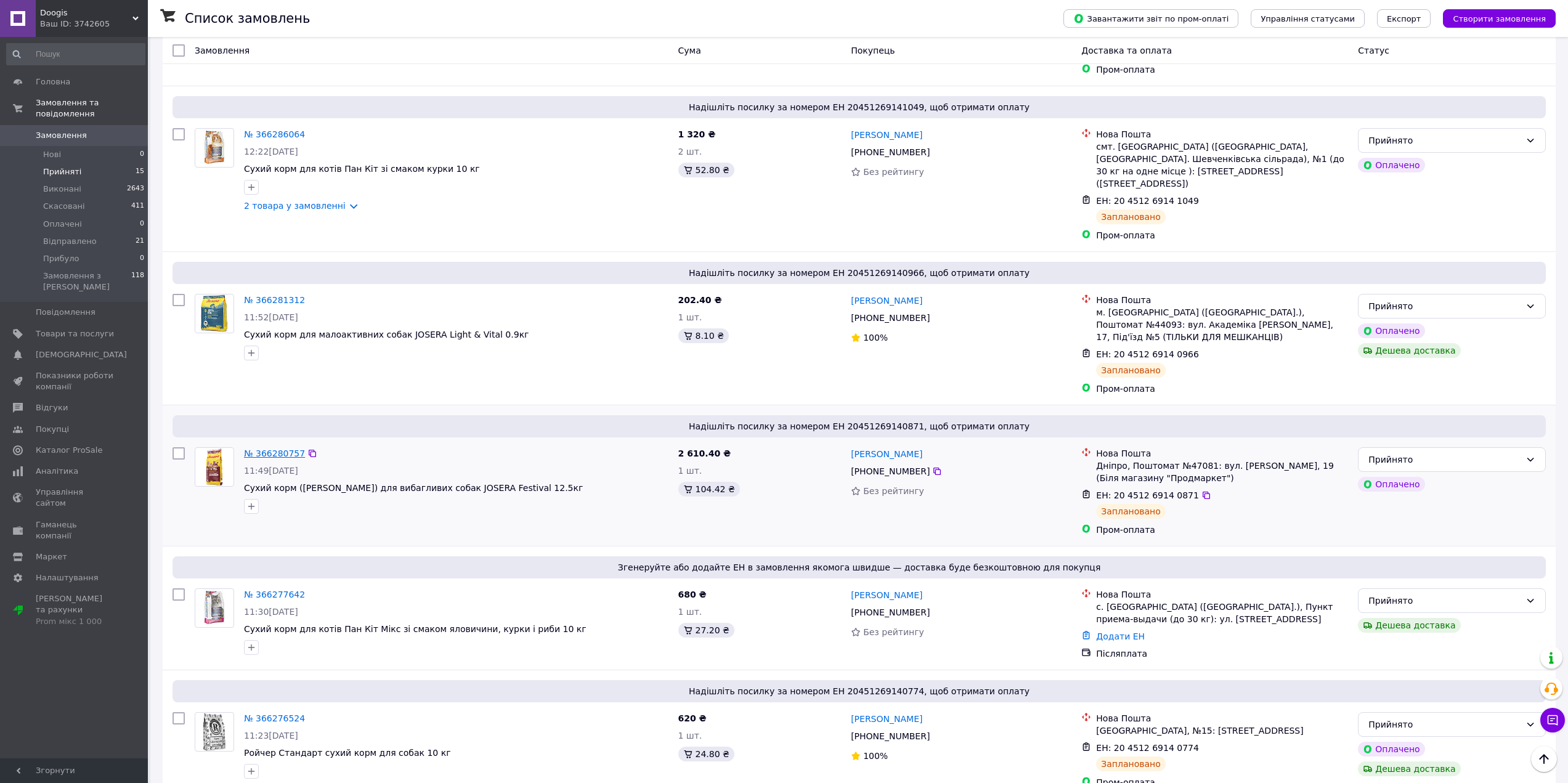
click at [269, 448] on link "№ 366280757" at bounding box center [274, 453] width 61 height 10
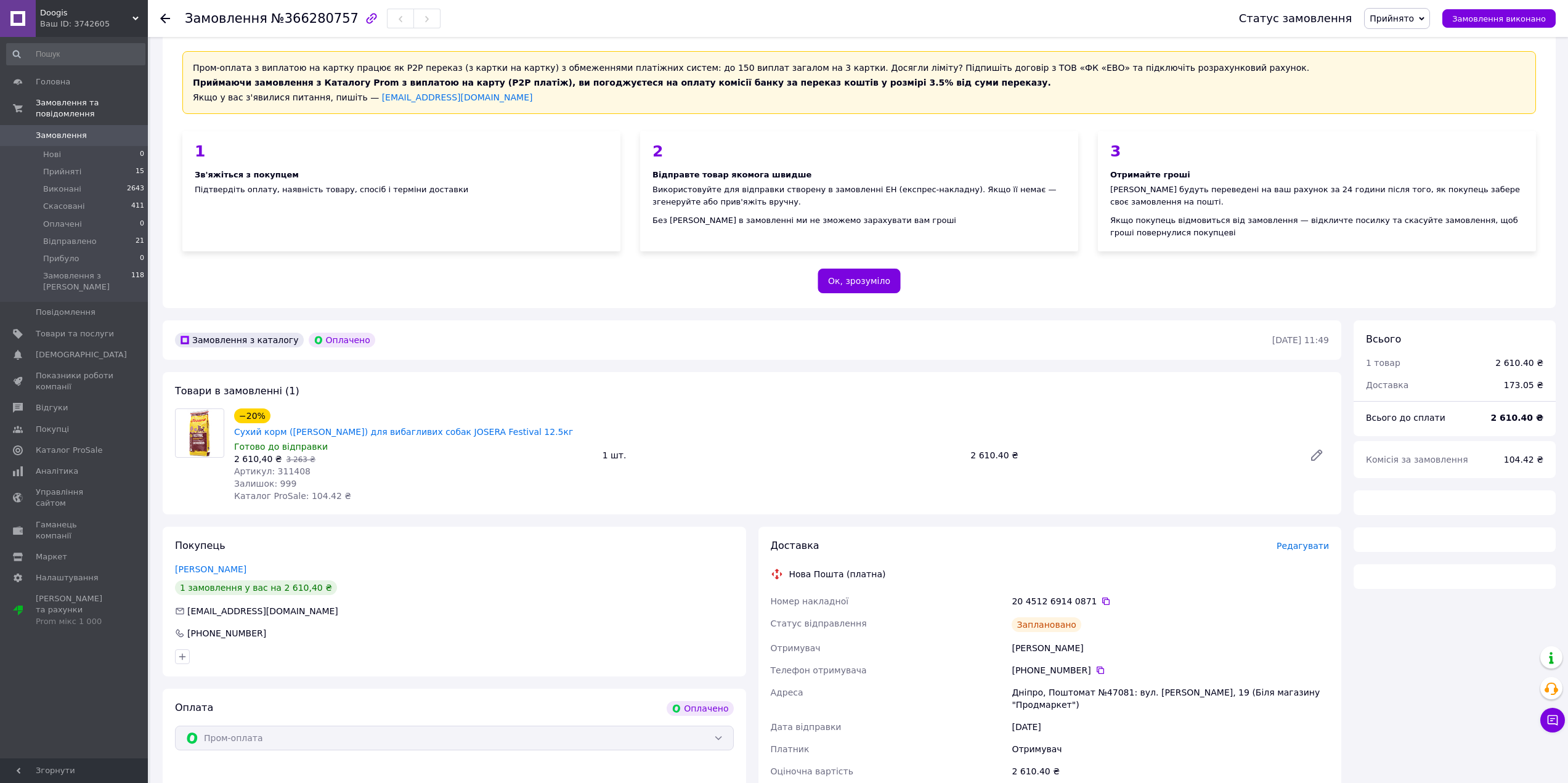
scroll to position [125, 0]
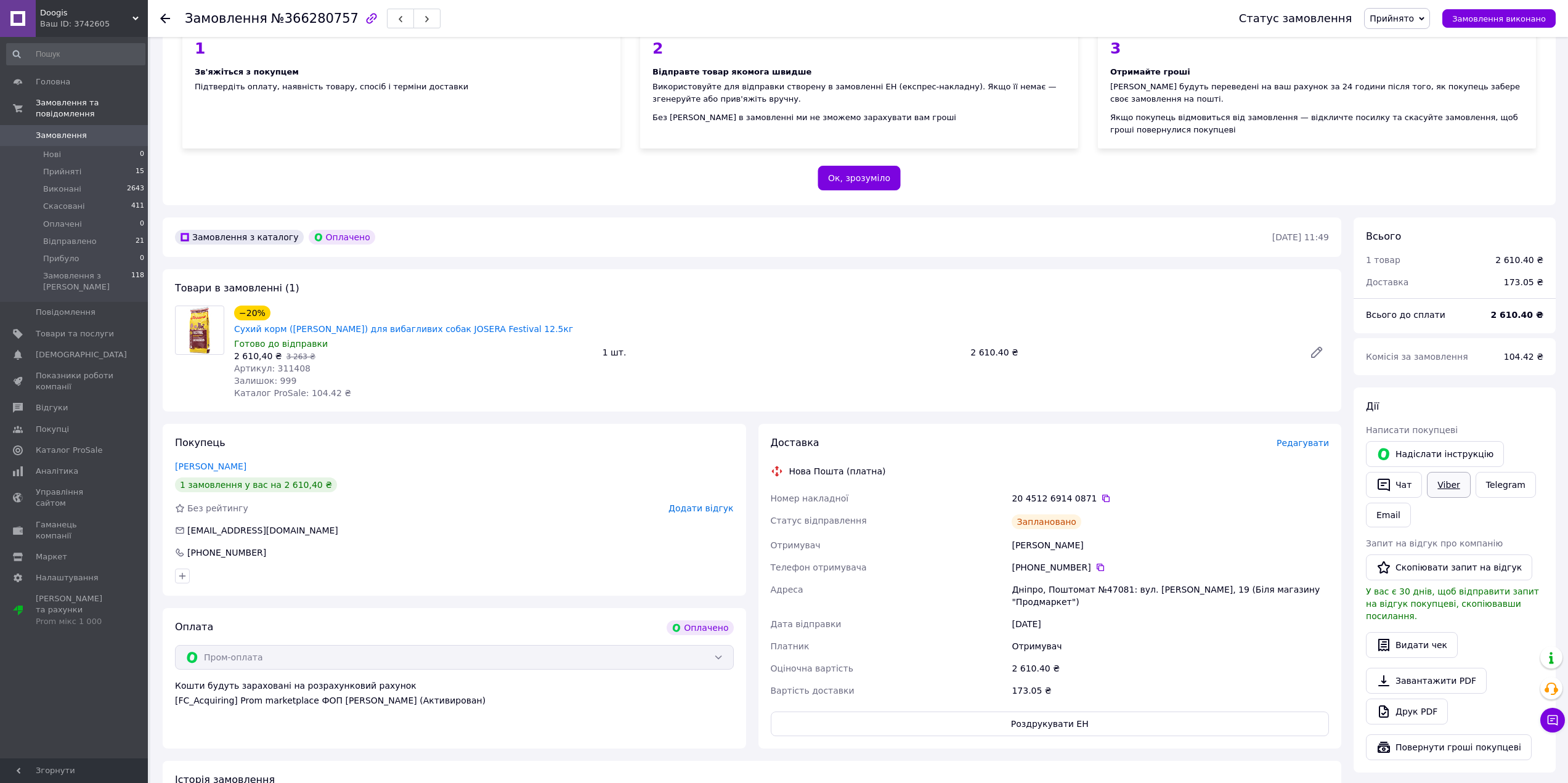
click at [1448, 479] on link "Viber" at bounding box center [1448, 485] width 43 height 26
drag, startPoint x: 261, startPoint y: 21, endPoint x: 336, endPoint y: 20, distance: 75.0
click at [336, 20] on span "№366280757" at bounding box center [315, 18] width 87 height 15
copy span "№366280757"
click at [163, 22] on icon at bounding box center [165, 18] width 10 height 10
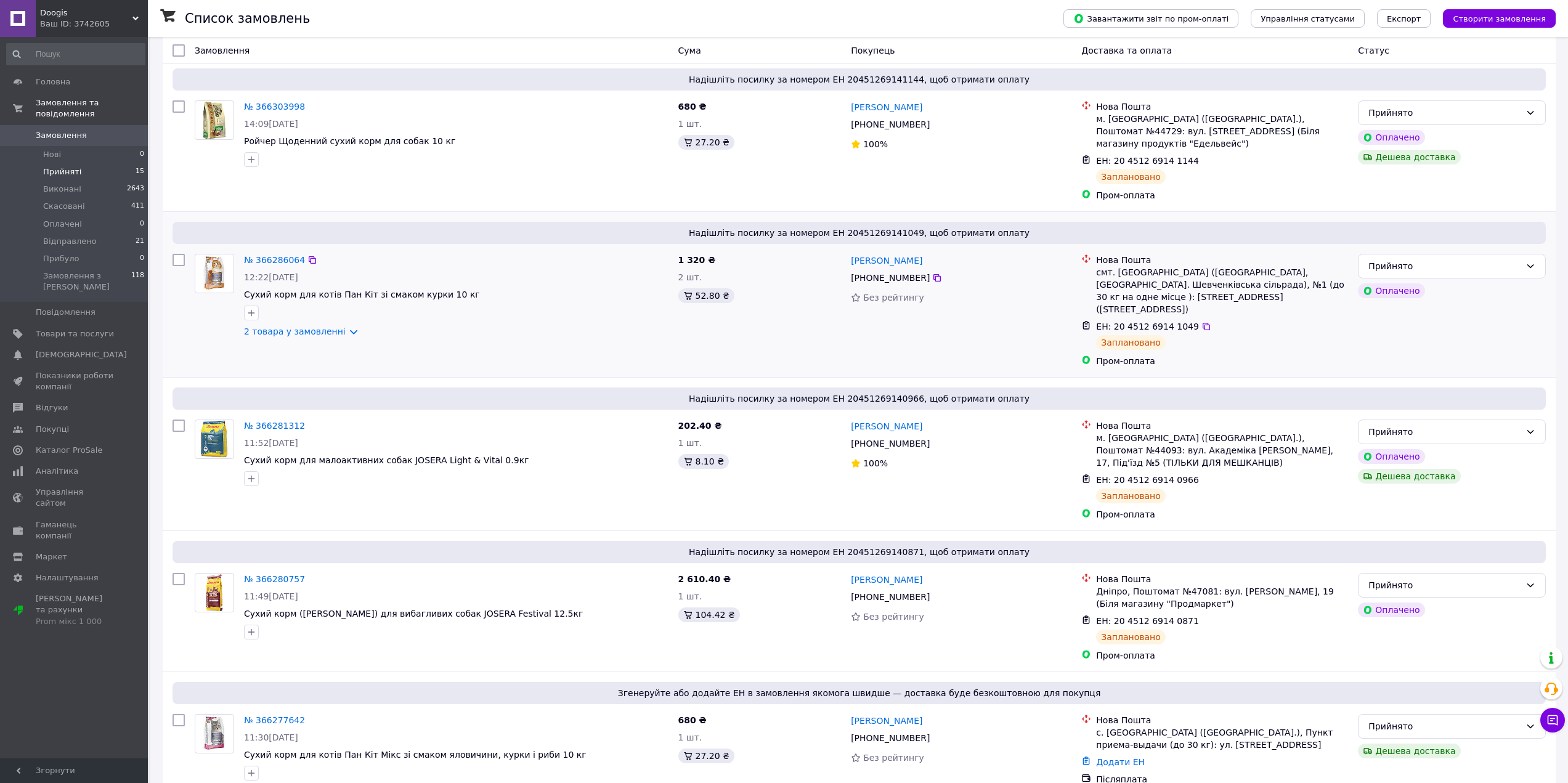
scroll to position [308, 0]
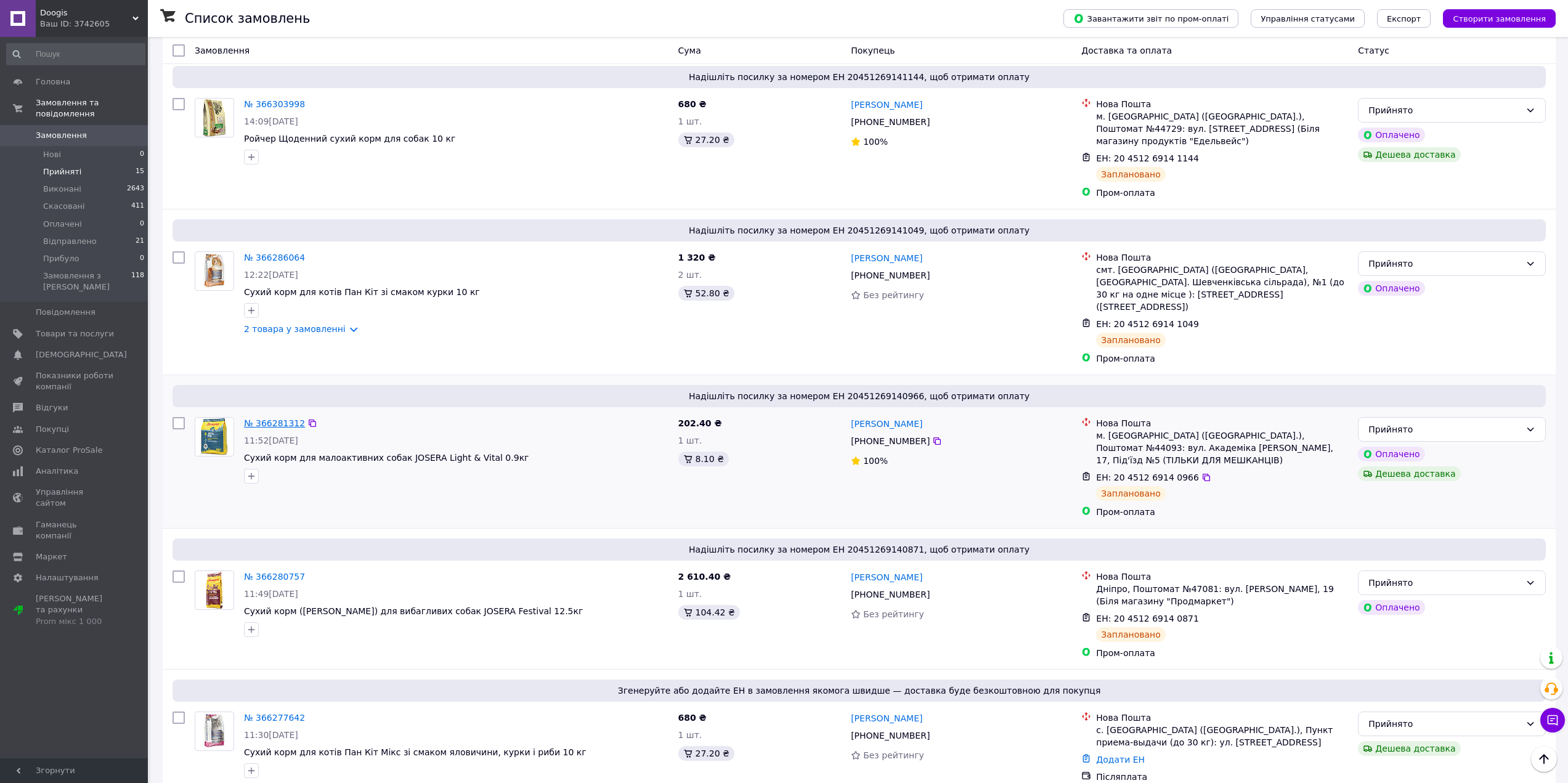
click at [289, 418] on link "№ 366281312" at bounding box center [274, 423] width 61 height 10
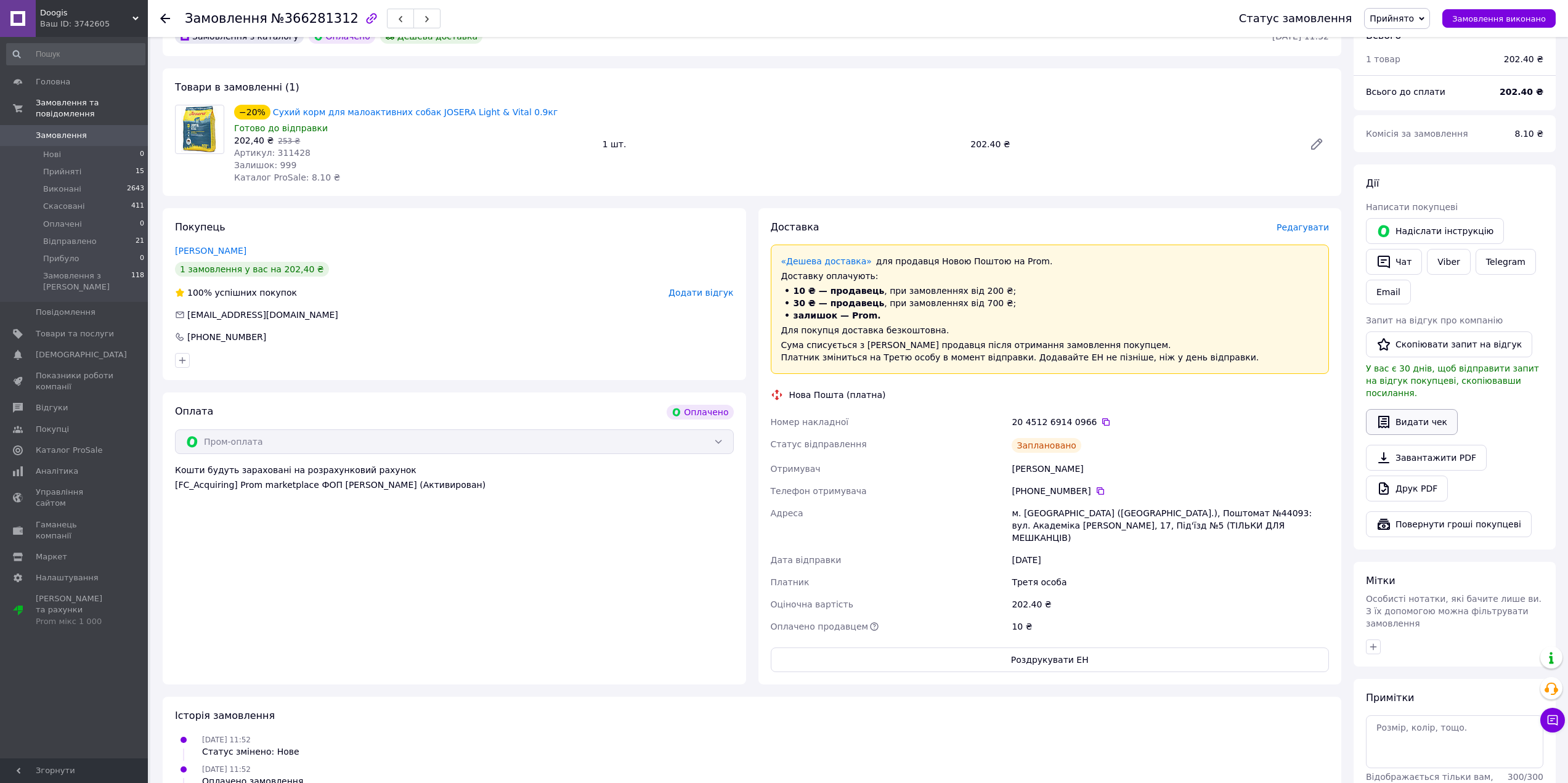
scroll to position [276, 0]
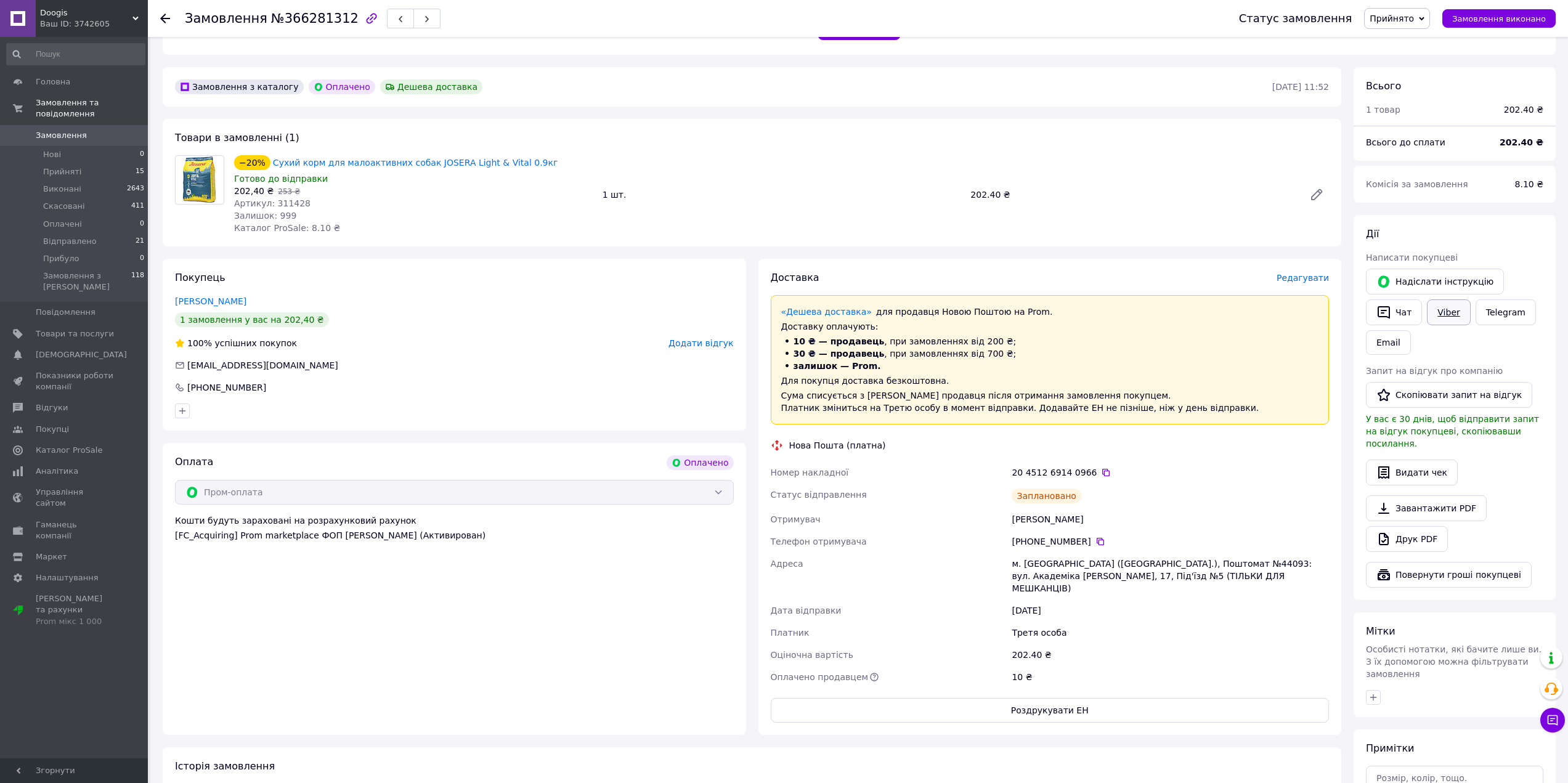
click at [1446, 313] on link "Viber" at bounding box center [1448, 312] width 43 height 26
drag, startPoint x: 264, startPoint y: 19, endPoint x: 335, endPoint y: 26, distance: 71.3
click at [335, 26] on div "Замовлення №366281312" at bounding box center [313, 18] width 256 height 21
copy span "№366281312"
click at [164, 19] on use at bounding box center [165, 18] width 10 height 10
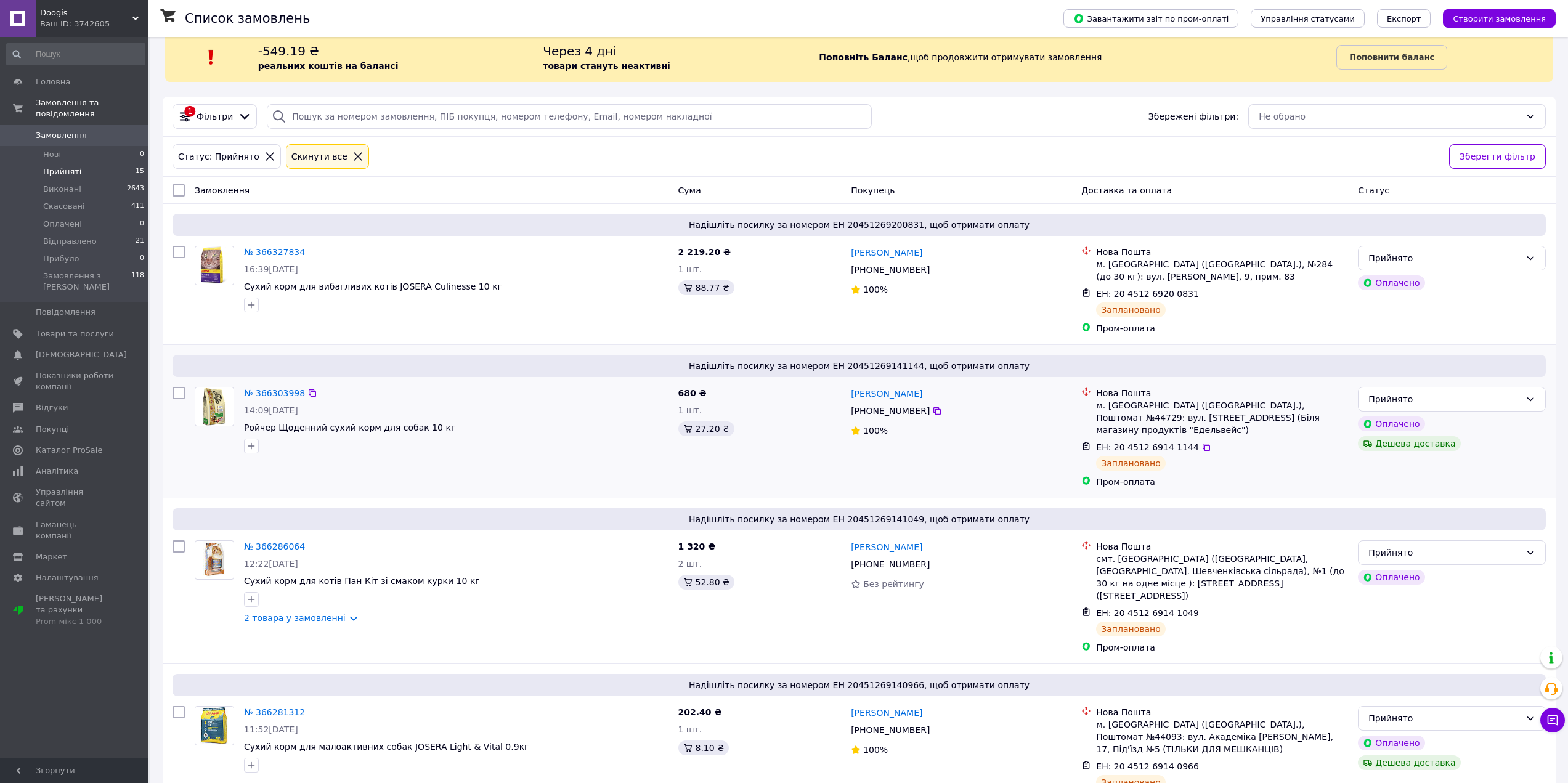
scroll to position [123, 0]
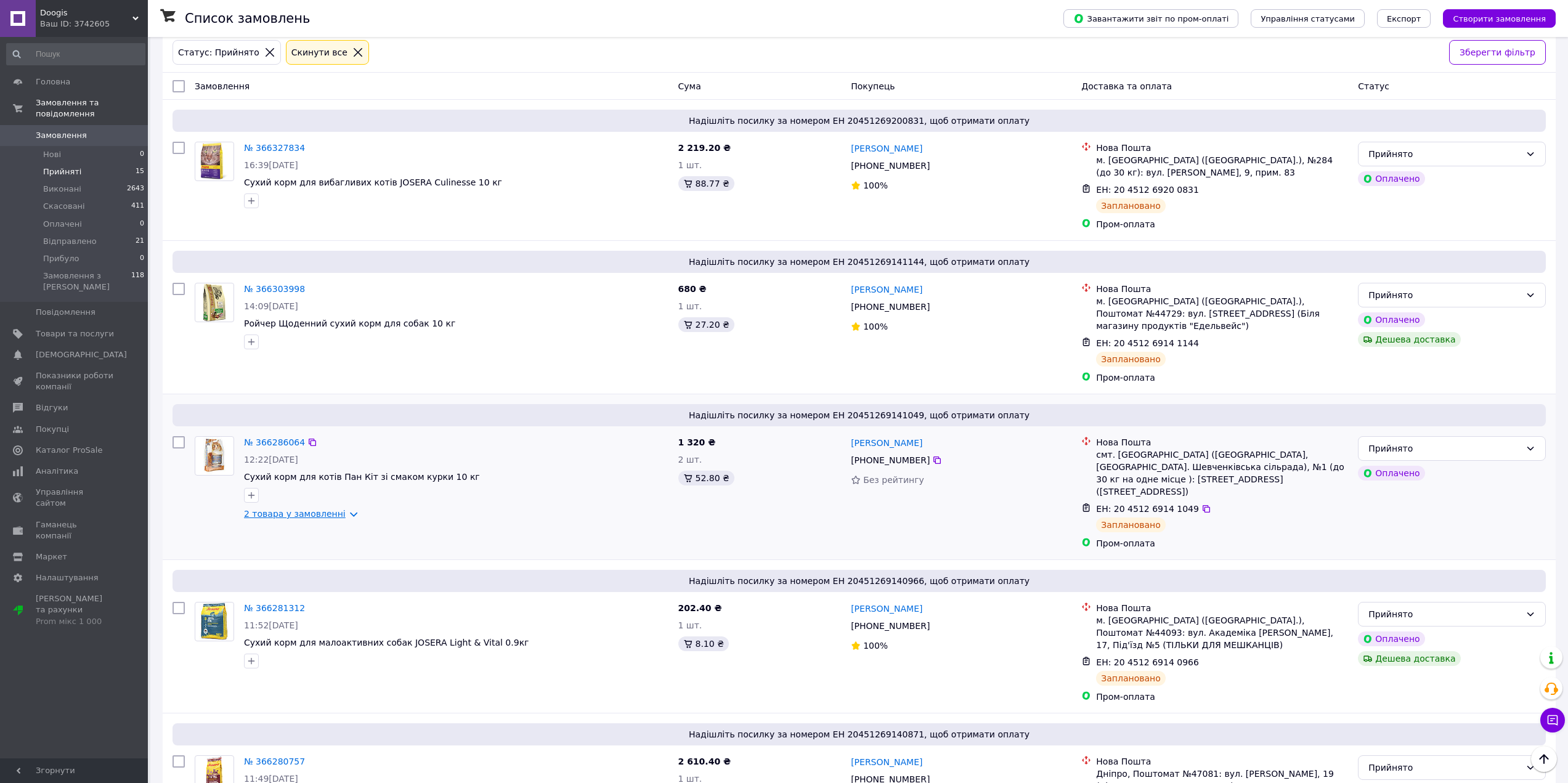
click at [314, 509] on link "2 товара у замовленні" at bounding box center [295, 514] width 102 height 10
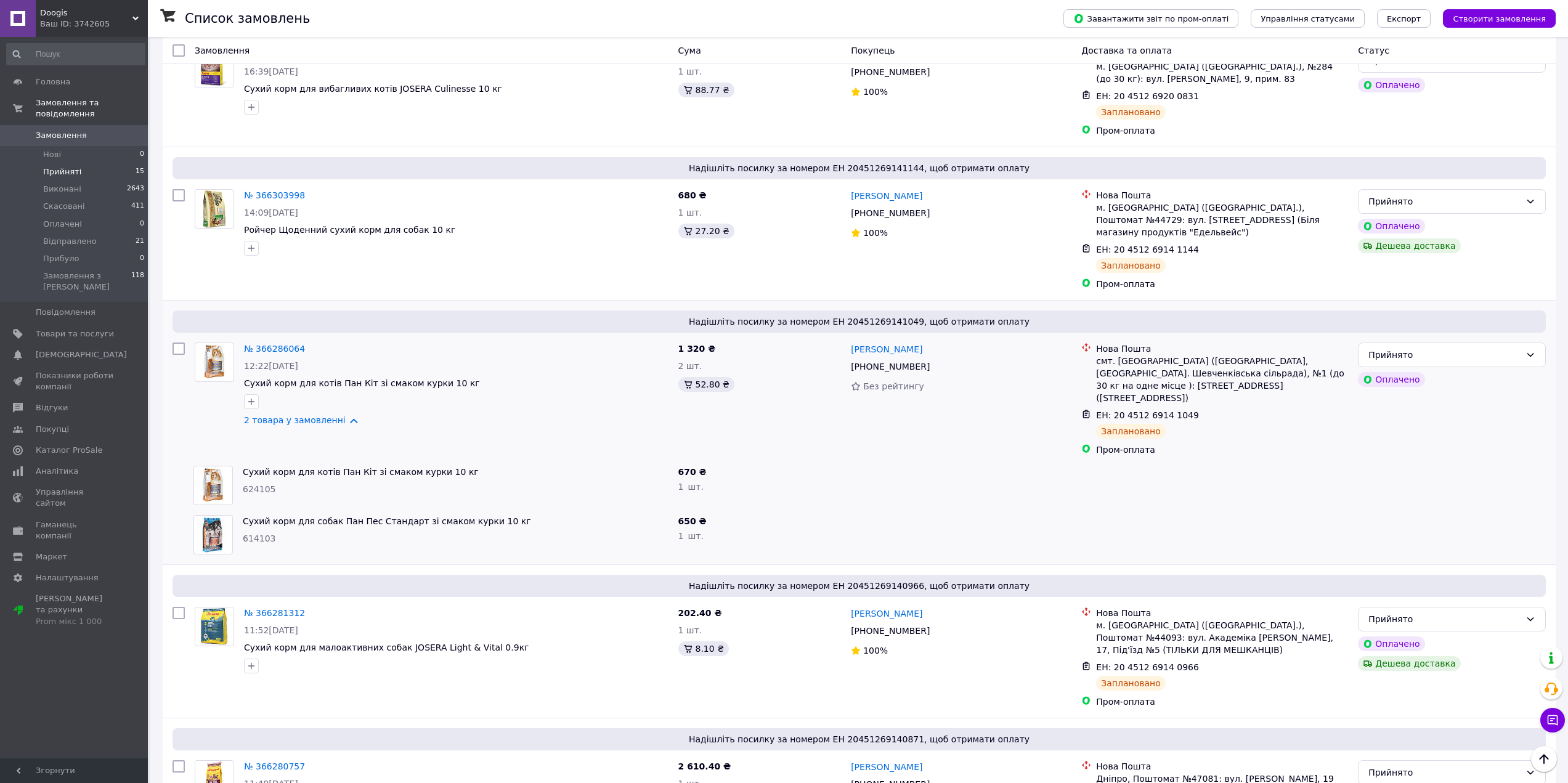
scroll to position [246, 0]
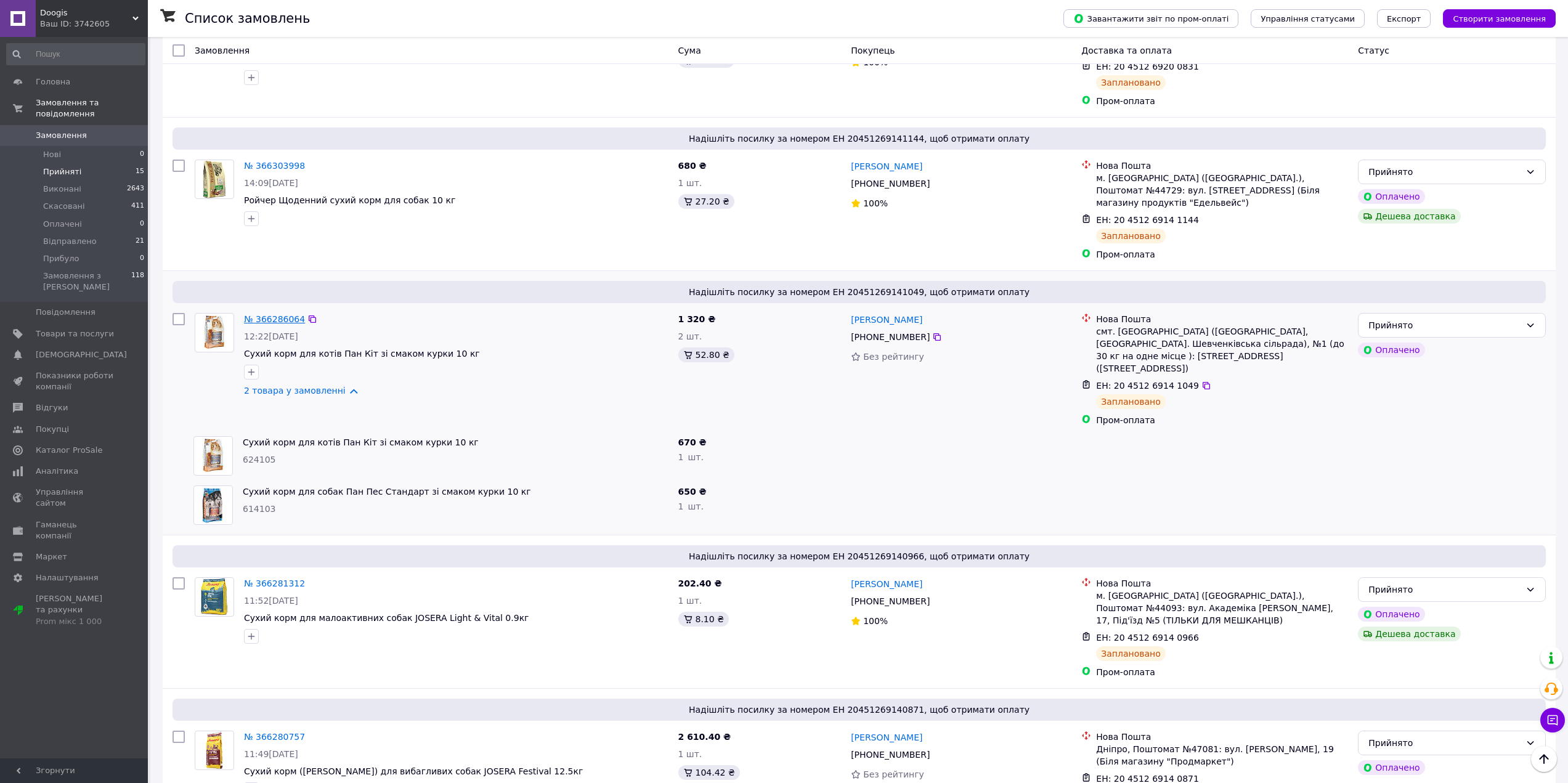
click at [267, 314] on link "№ 366286064" at bounding box center [274, 319] width 61 height 10
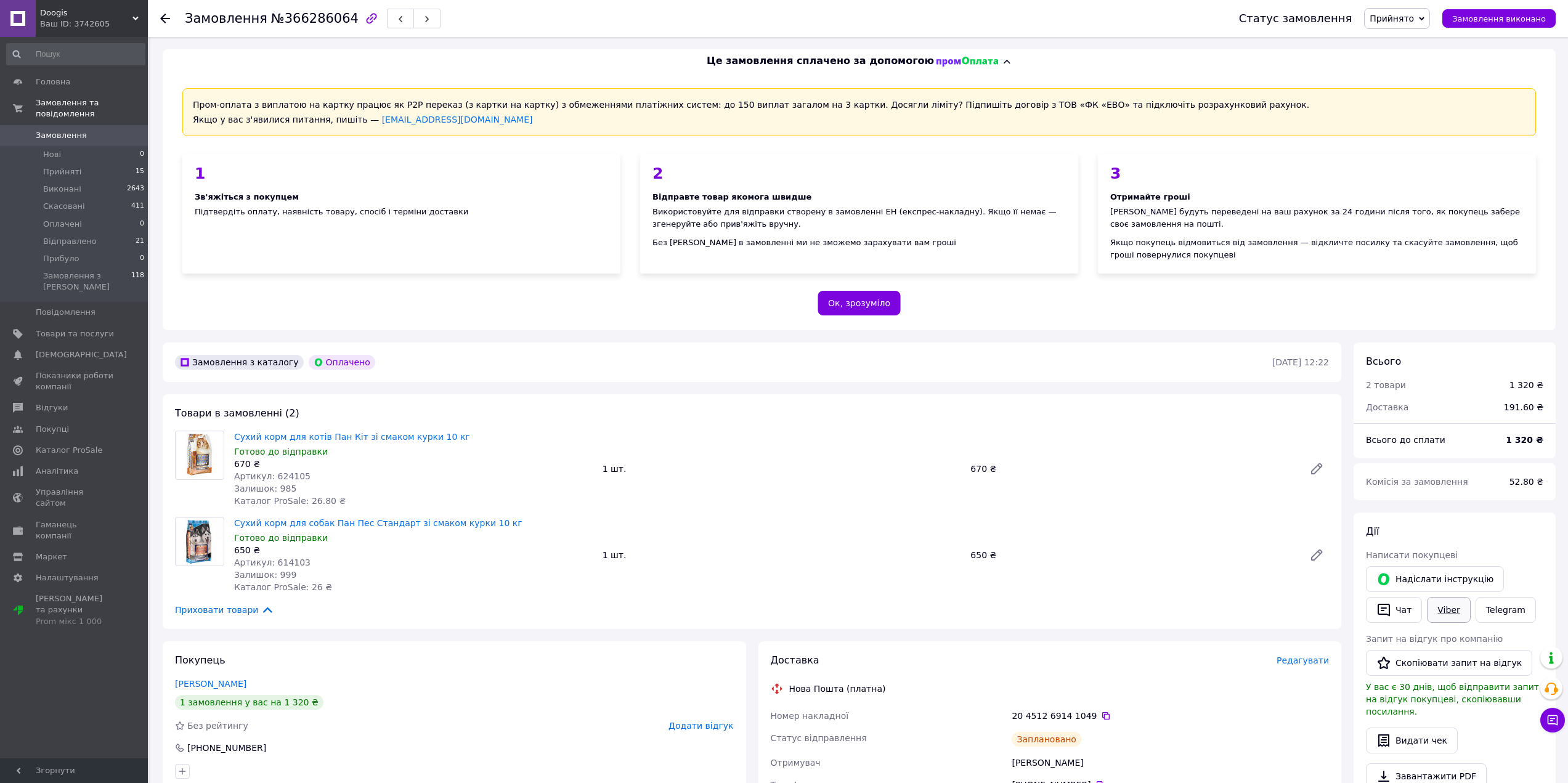
click at [1442, 614] on link "Viber" at bounding box center [1448, 610] width 43 height 26
click at [163, 15] on icon at bounding box center [165, 18] width 10 height 10
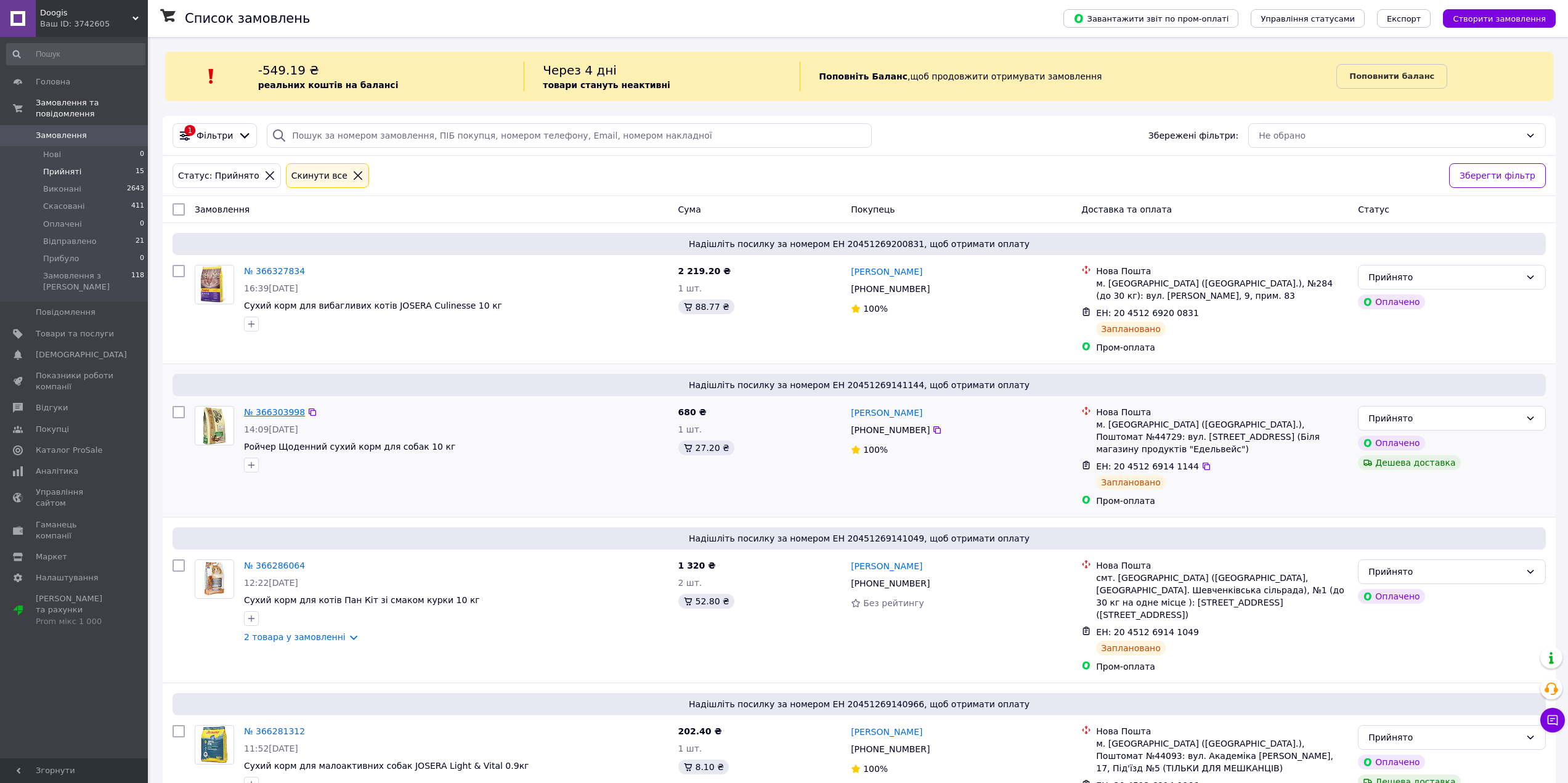
click at [265, 410] on link "№ 366303998" at bounding box center [274, 412] width 61 height 10
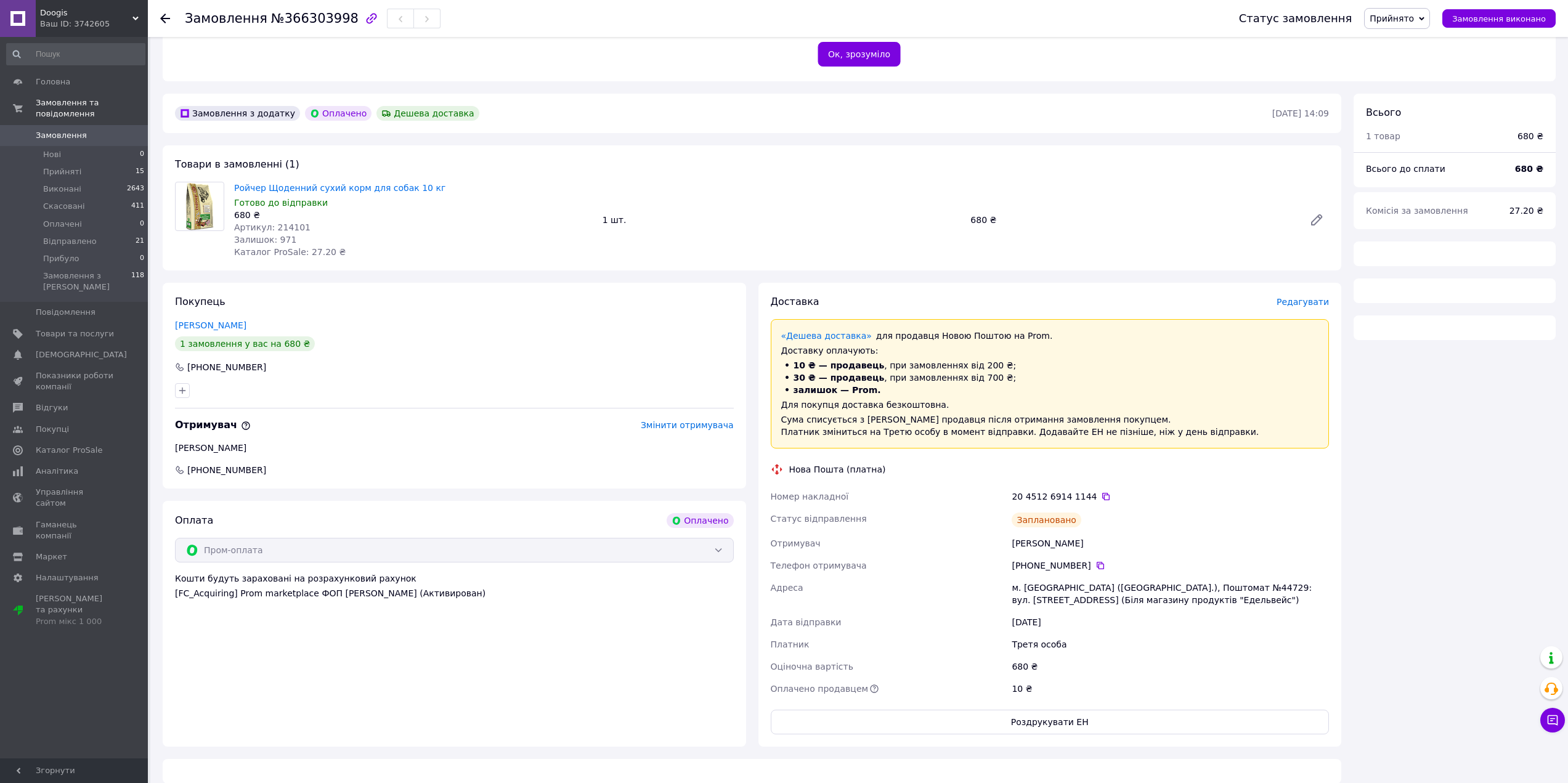
scroll to position [262, 0]
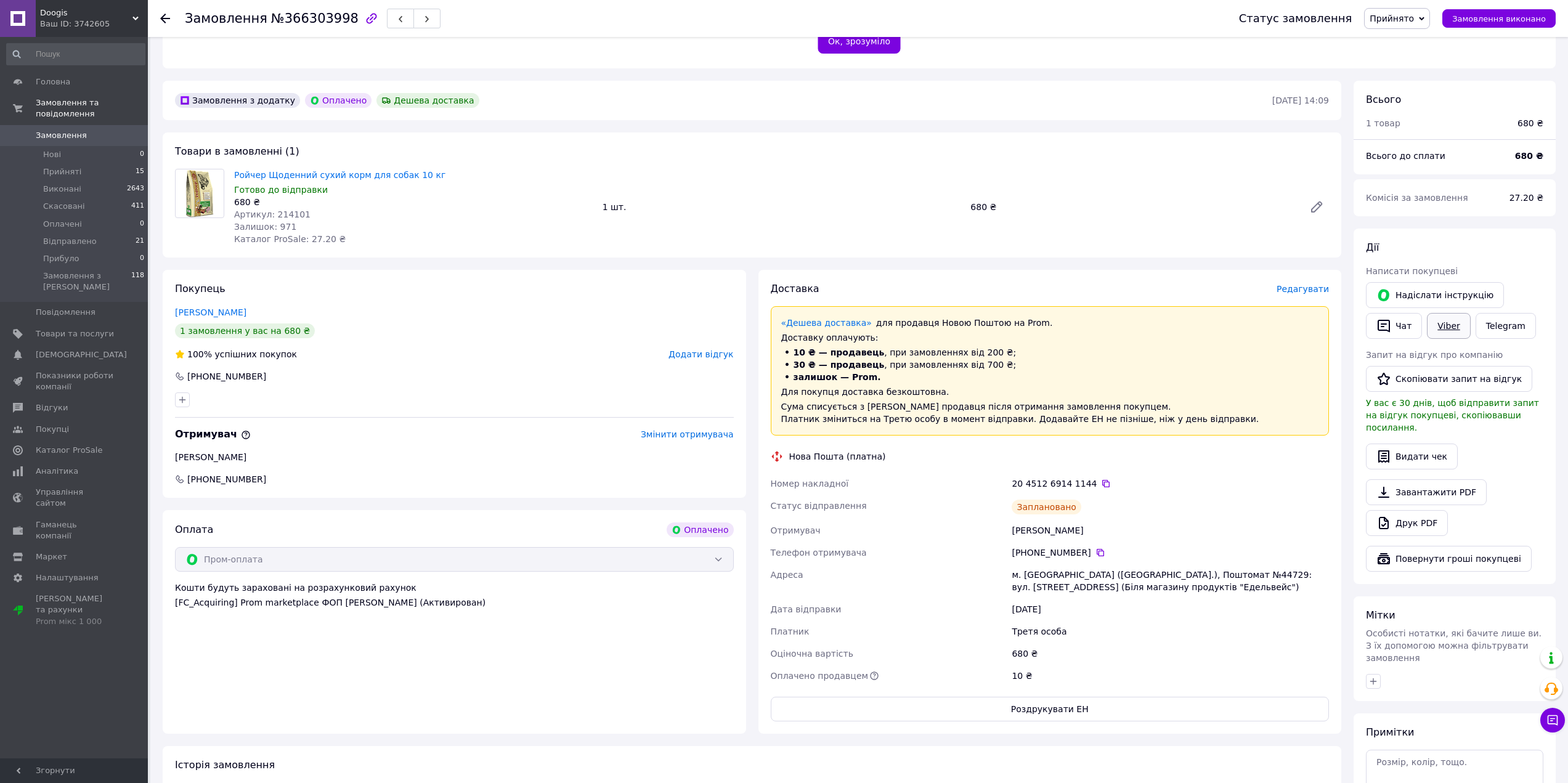
click at [1443, 328] on link "Viber" at bounding box center [1448, 326] width 43 height 26
drag, startPoint x: 261, startPoint y: 20, endPoint x: 335, endPoint y: 18, distance: 74.0
click at [335, 18] on span "№366303998" at bounding box center [315, 18] width 87 height 15
copy span "№366303998"
click at [165, 21] on icon at bounding box center [165, 18] width 10 height 10
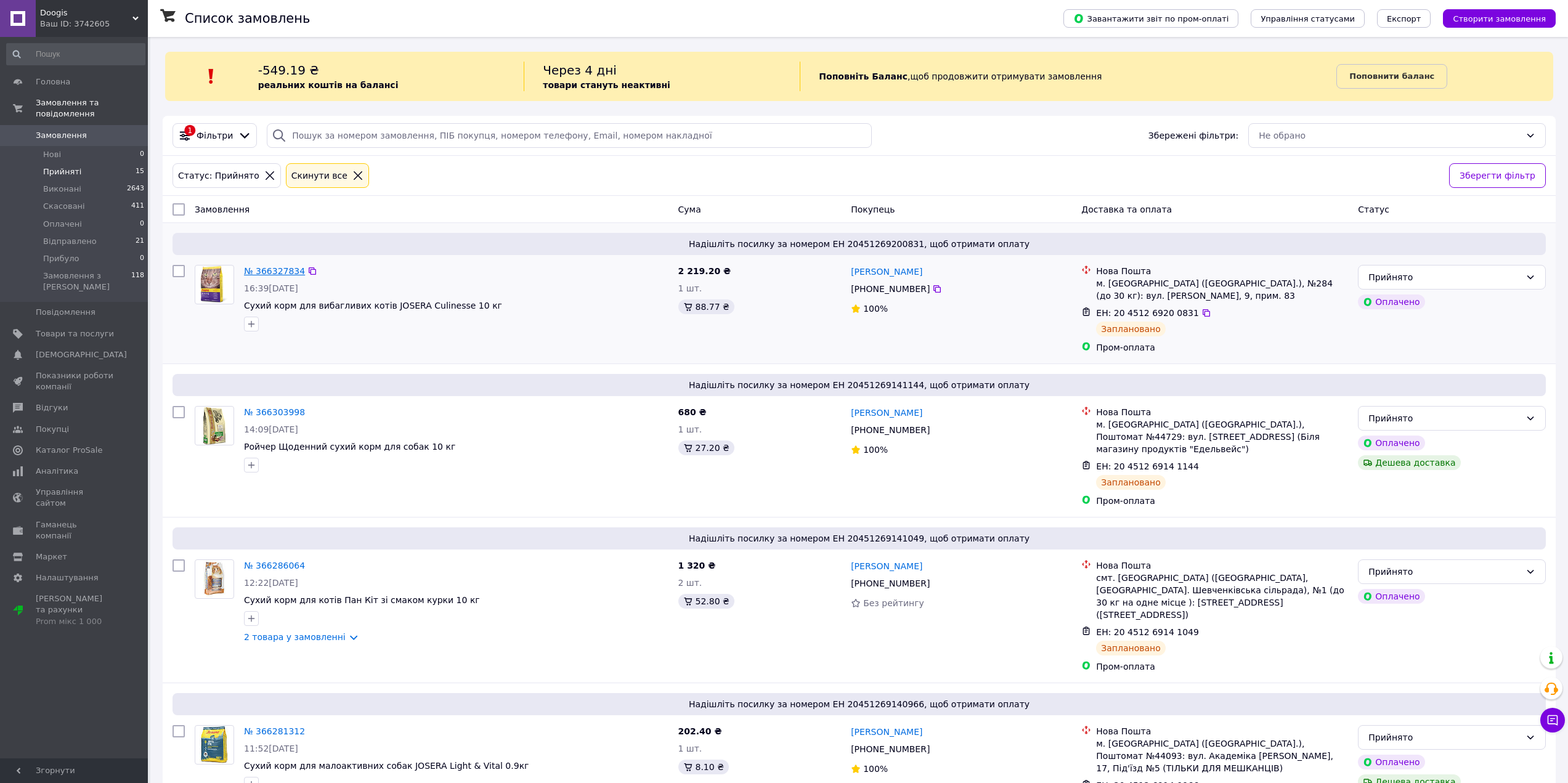
click at [276, 272] on link "№ 366327834" at bounding box center [274, 271] width 61 height 10
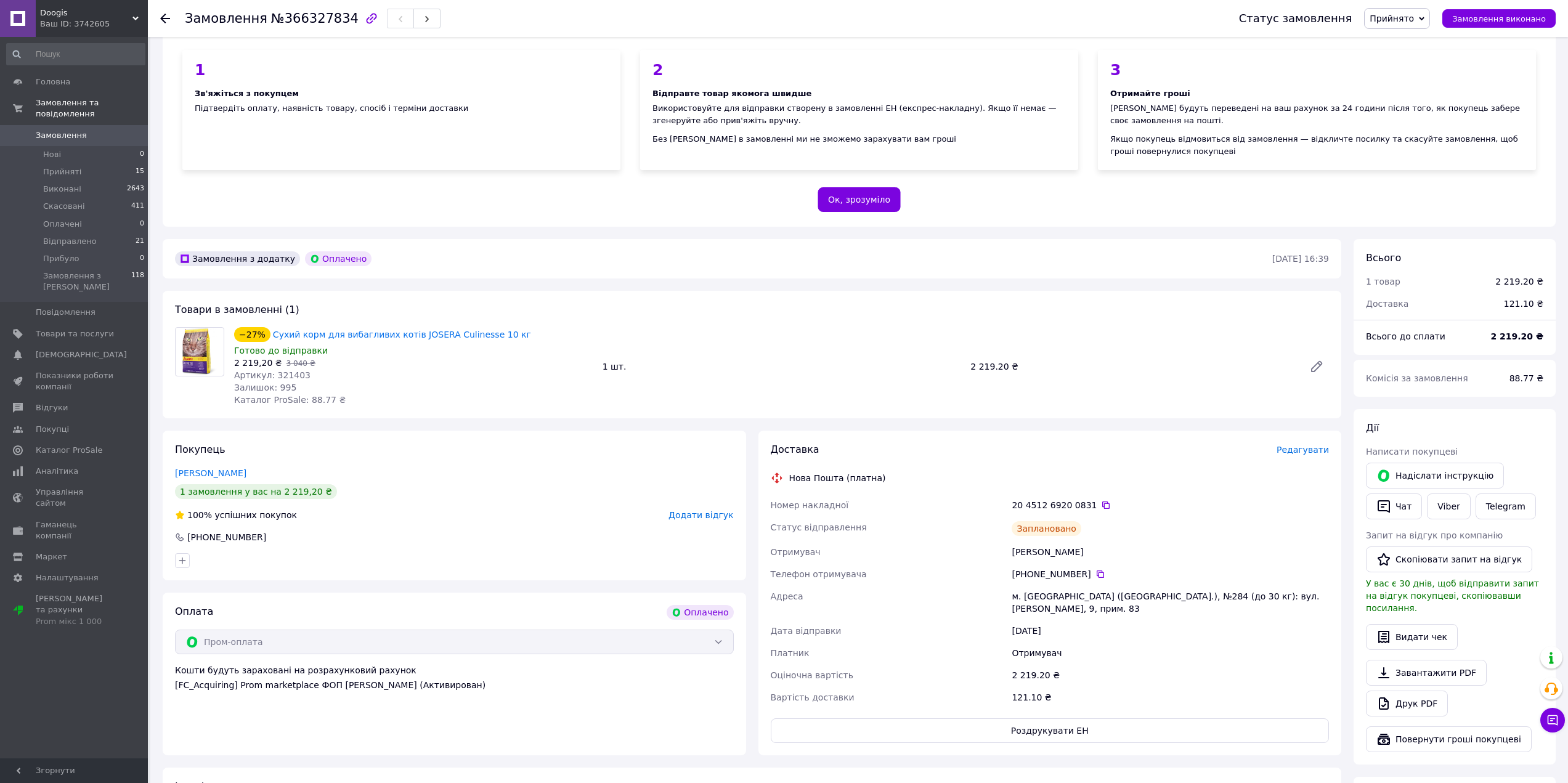
scroll to position [113, 0]
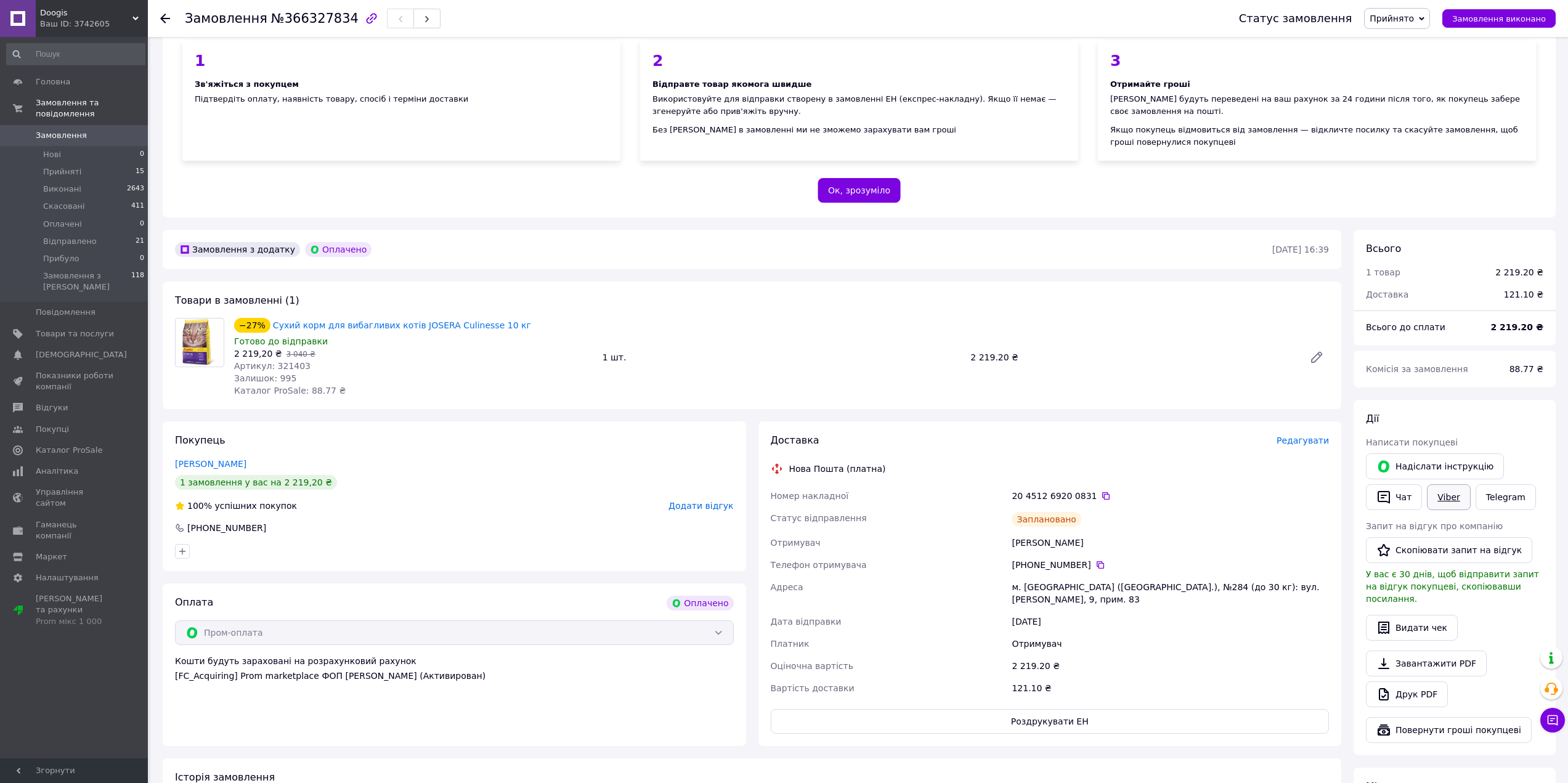
click at [1440, 499] on link "Viber" at bounding box center [1448, 497] width 43 height 26
drag, startPoint x: 261, startPoint y: 17, endPoint x: 338, endPoint y: 19, distance: 77.0
click at [338, 19] on span "№366327834" at bounding box center [315, 18] width 87 height 15
copy span "№366327834"
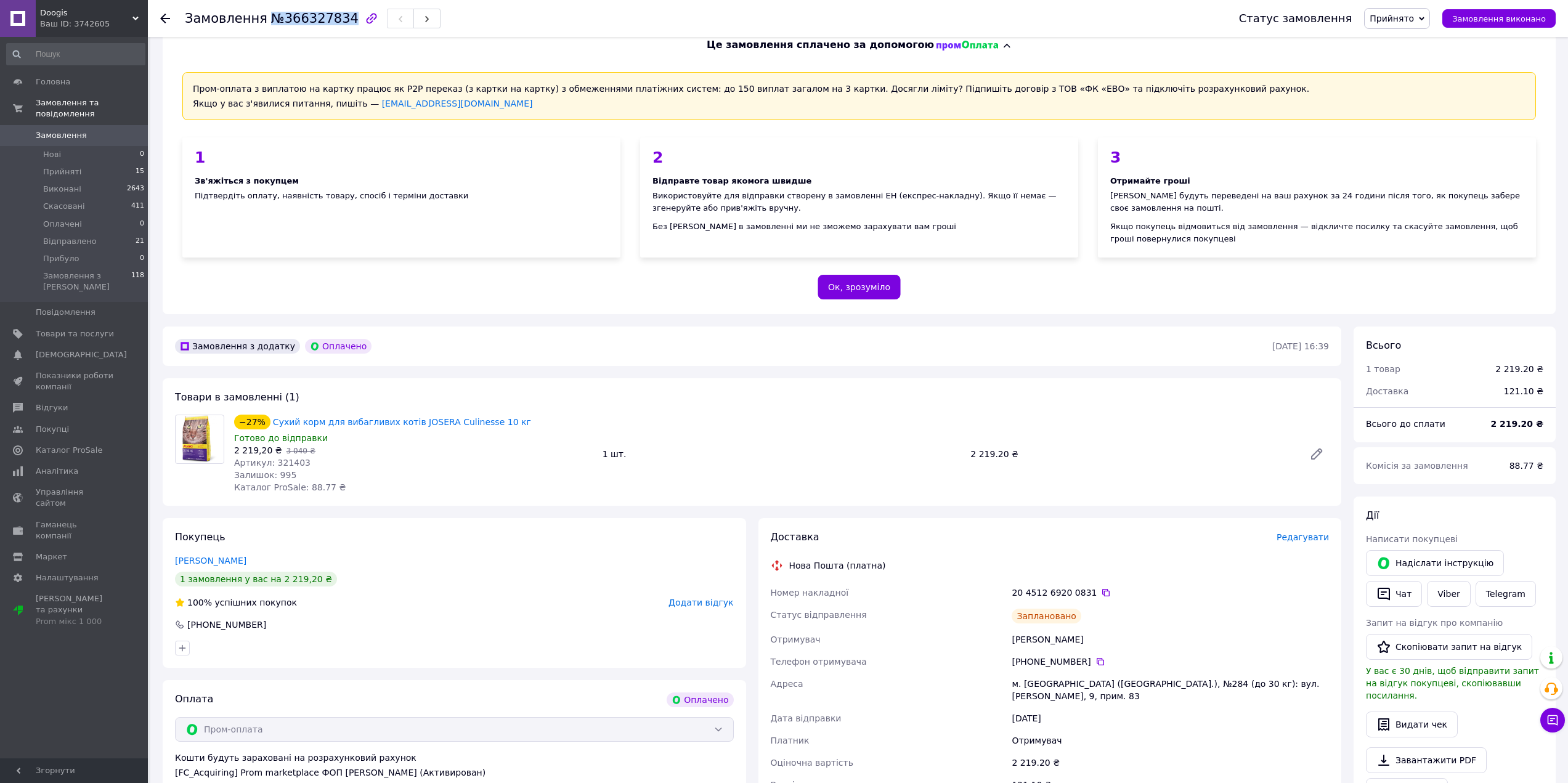
scroll to position [0, 0]
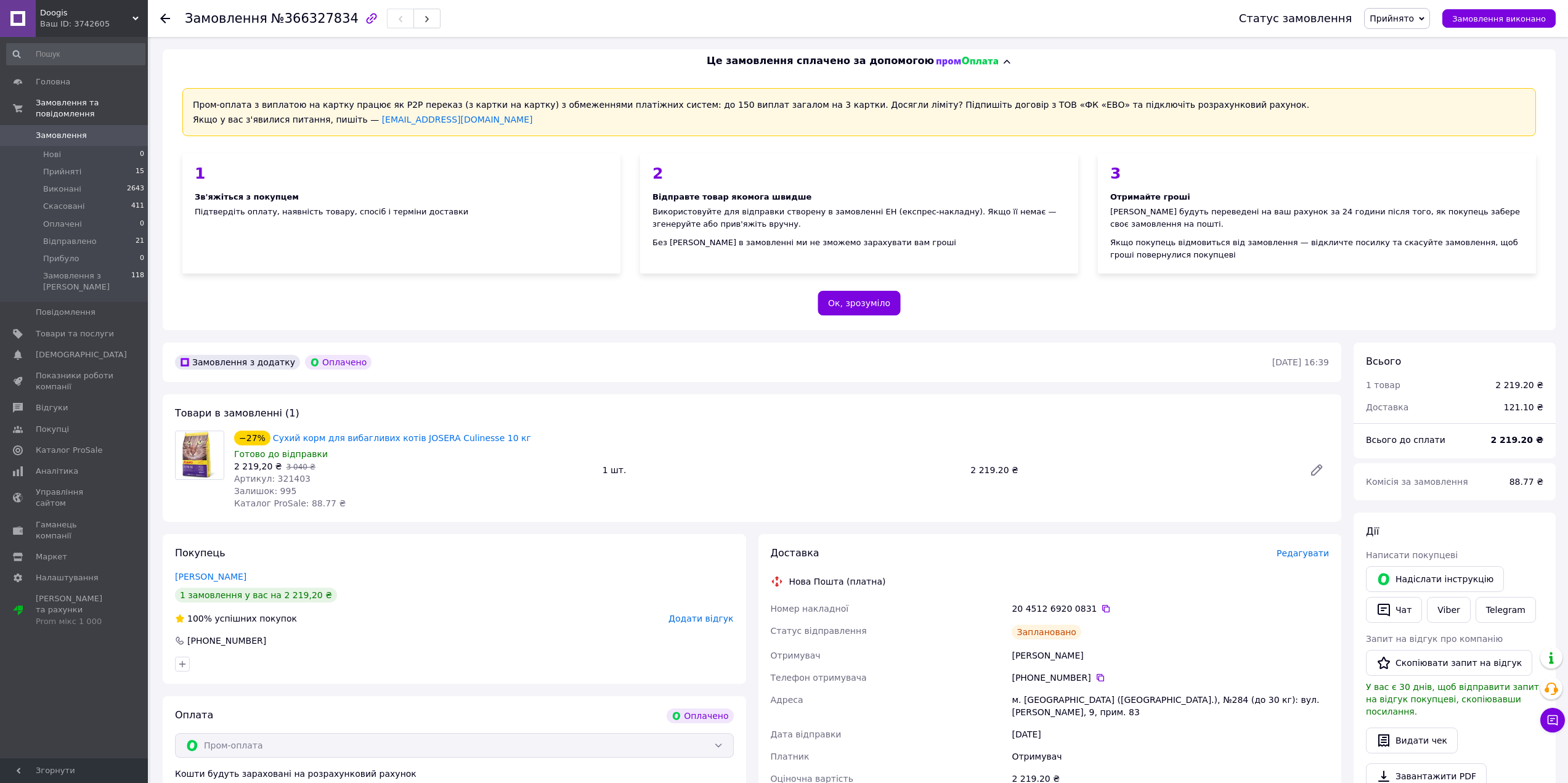
click at [170, 21] on div at bounding box center [172, 18] width 25 height 37
click at [166, 15] on icon at bounding box center [165, 18] width 10 height 10
